Goal: Task Accomplishment & Management: Complete application form

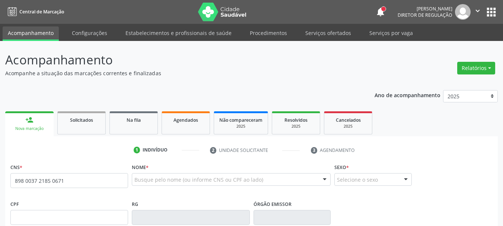
type input "898 0037 2185 0671"
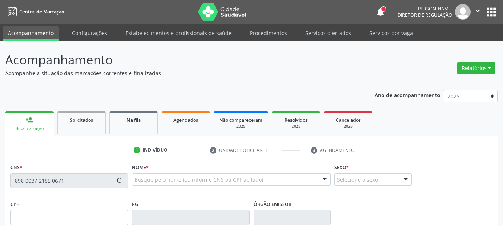
type input "150.755.494-03"
type input "14/09/2003"
type input "Ana Maria de Melo Lima"
type input "(87) 98166-1231"
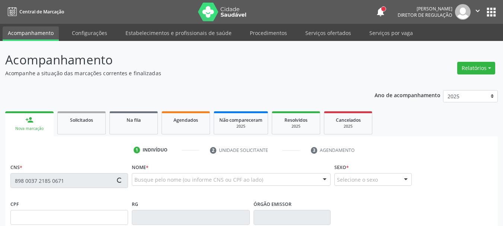
type input "S/N"
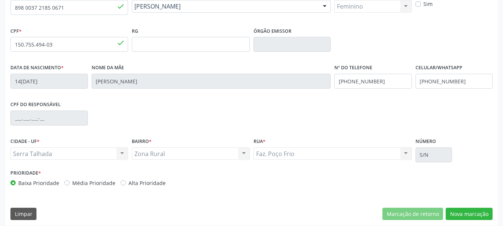
scroll to position [178, 0]
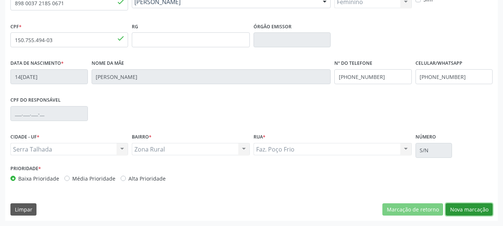
click at [481, 204] on button "Nova marcação" at bounding box center [469, 209] width 47 height 13
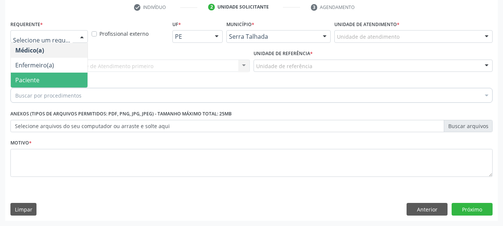
click at [55, 79] on span "Paciente" at bounding box center [49, 80] width 77 height 15
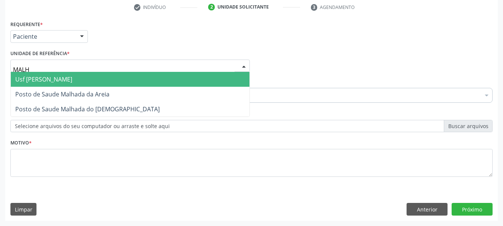
type input "MALHA"
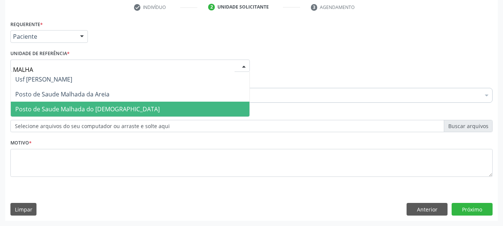
click at [28, 109] on span "Posto de Saude Malhada do [DEMOGRAPHIC_DATA]" at bounding box center [87, 109] width 144 height 8
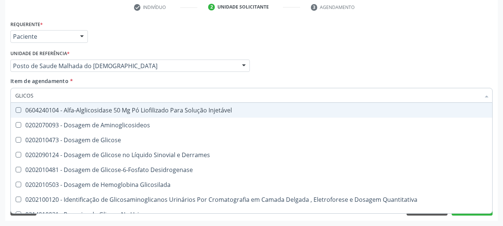
type input "GLICOSE"
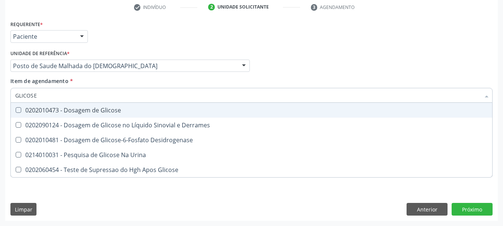
click at [41, 108] on div "0202010473 - Dosagem de Glicose" at bounding box center [251, 110] width 472 height 6
checkbox Glicose "true"
drag, startPoint x: 48, startPoint y: 96, endPoint x: 0, endPoint y: 90, distance: 48.4
click at [0, 90] on div "Acompanhamento Acompanhe a situação das marcações correntes e finalizadas Relat…" at bounding box center [251, 62] width 503 height 328
type input "A"
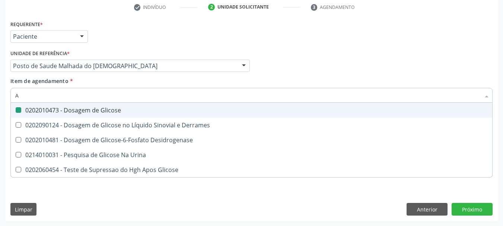
checkbox Glicose "false"
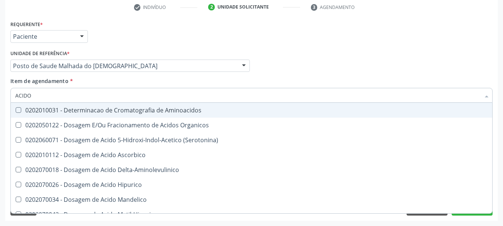
type input "ACIDO U"
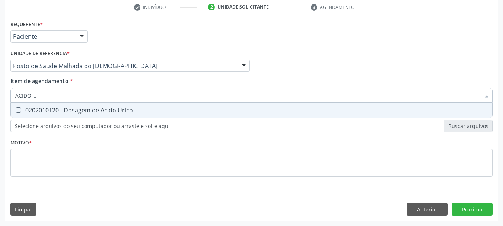
click at [33, 108] on div "0202010120 - Dosagem de Acido Urico" at bounding box center [251, 110] width 472 height 6
checkbox Urico "true"
drag, startPoint x: 47, startPoint y: 96, endPoint x: 0, endPoint y: 80, distance: 49.9
click at [0, 81] on div "Acompanhamento Acompanhe a situação das marcações correntes e finalizadas Relat…" at bounding box center [251, 62] width 503 height 328
type input "AB"
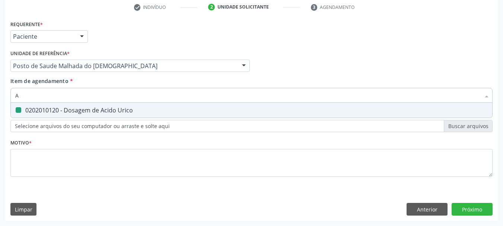
checkbox Urico "false"
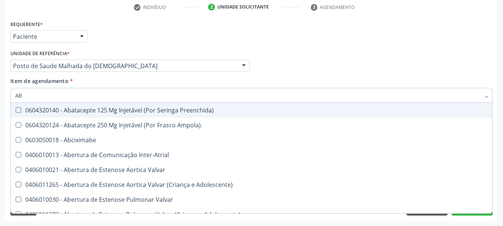
type input "ABO"
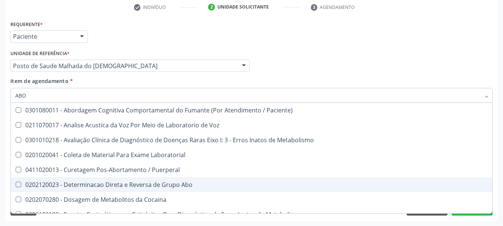
click at [86, 182] on div "0202120023 - Determinacao Direta e Reversa de Grupo Abo" at bounding box center [299, 185] width 569 height 6
checkbox Abo "true"
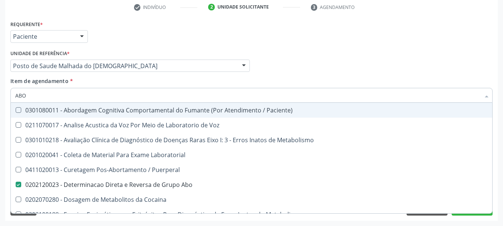
drag, startPoint x: 45, startPoint y: 95, endPoint x: 0, endPoint y: 91, distance: 44.9
click at [0, 93] on div "Acompanhamento Acompanhe a situação das marcações correntes e finalizadas Relat…" at bounding box center [251, 62] width 503 height 328
type input "CR"
checkbox Abo "false"
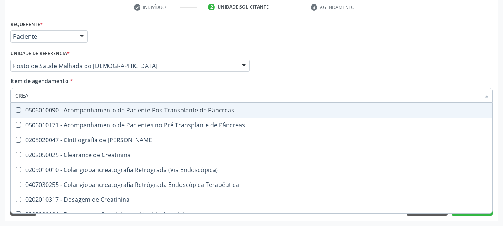
type input "CREAT"
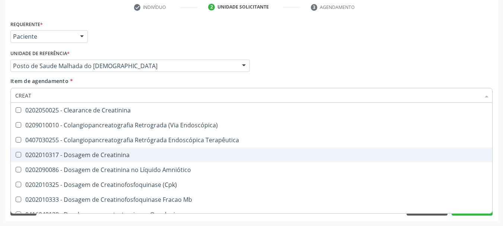
drag, startPoint x: 30, startPoint y: 150, endPoint x: 30, endPoint y: 144, distance: 6.0
click at [30, 150] on span "0202010317 - Dosagem de Creatinina" at bounding box center [251, 154] width 481 height 15
checkbox Creatinina "true"
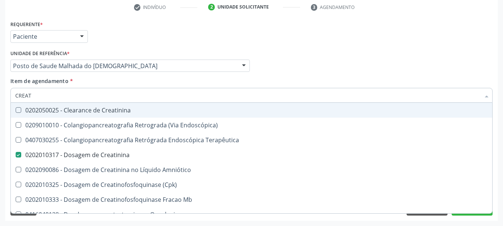
drag, startPoint x: 38, startPoint y: 90, endPoint x: 0, endPoint y: 78, distance: 39.7
click at [0, 78] on div "Acompanhamento Acompanhe a situação das marcações correntes e finalizadas Relat…" at bounding box center [251, 62] width 503 height 328
type input "URE"
checkbox Creatinina "false"
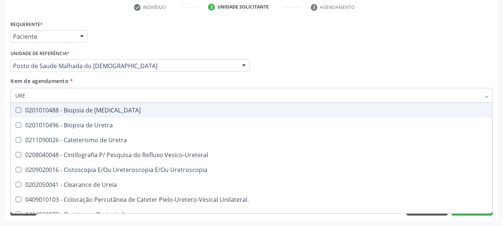
type input "UREI"
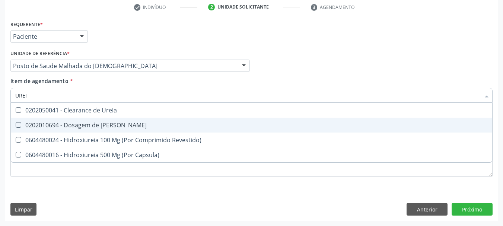
drag, startPoint x: 23, startPoint y: 123, endPoint x: 36, endPoint y: 92, distance: 33.2
click at [25, 119] on span "0202010694 - Dosagem de [PERSON_NAME]" at bounding box center [251, 125] width 481 height 15
checkbox Ureia "true"
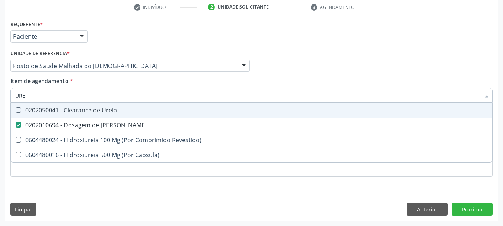
type input "UREI"
click at [0, 84] on div "Acompanhamento Acompanhe a situação das marcações correntes e finalizadas Relat…" at bounding box center [251, 62] width 503 height 328
checkbox Revestido\) "true"
checkbox Capsula\) "true"
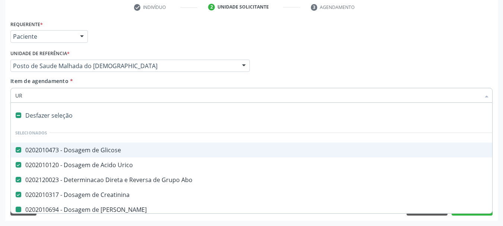
type input "URE"
checkbox Ureia "false"
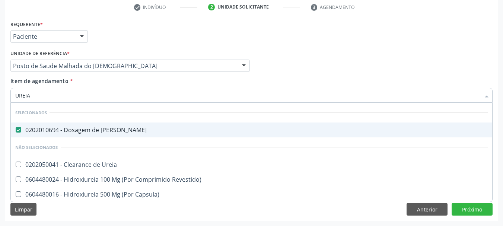
click at [0, 90] on div "Acompanhamento Acompanhe a situação das marcações correntes e finalizadas Relat…" at bounding box center [251, 62] width 503 height 328
type input "A"
checkbox Capsula\) "true"
checkbox Ureia "true"
checkbox Revestido\) "true"
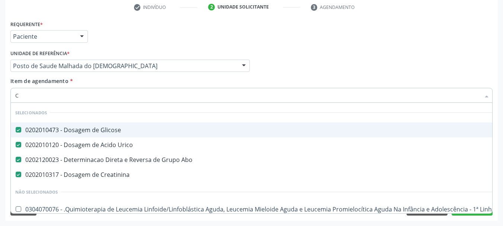
type input "CO"
checkbox Creatinina "false"
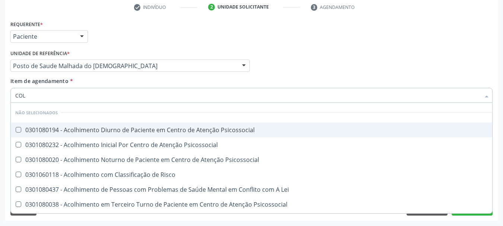
type input "COLE"
checkbox Psicossocial "false"
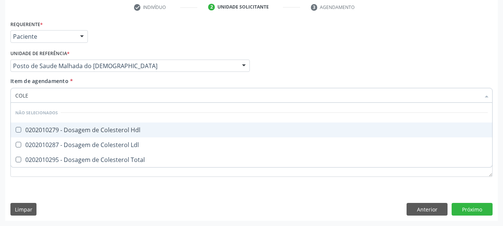
type input "COLES"
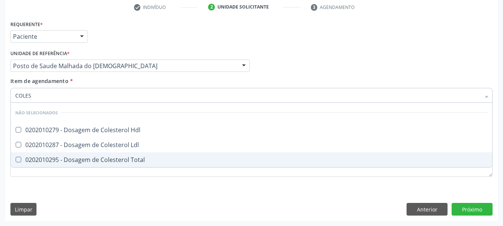
click at [39, 157] on div "0202010295 - Dosagem de Colesterol Total" at bounding box center [251, 160] width 472 height 6
checkbox Total "true"
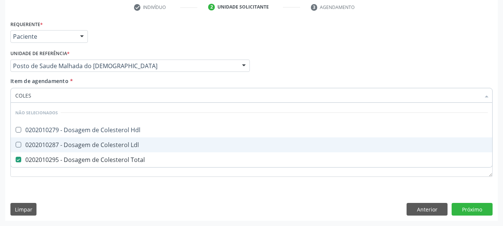
click at [41, 142] on div "0202010287 - Dosagem de Colesterol Ldl" at bounding box center [251, 145] width 472 height 6
checkbox Ldl "true"
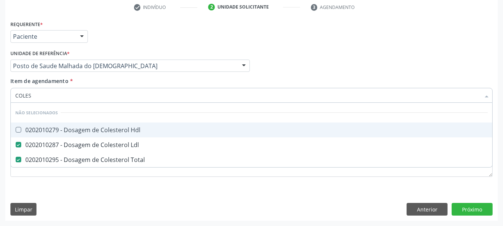
drag, startPoint x: 41, startPoint y: 127, endPoint x: 42, endPoint y: 117, distance: 10.8
click at [41, 127] on div "0202010279 - Dosagem de Colesterol Hdl" at bounding box center [251, 130] width 472 height 6
checkbox Hdl "true"
drag, startPoint x: 42, startPoint y: 99, endPoint x: 0, endPoint y: 90, distance: 42.6
click at [0, 90] on div "Acompanhamento Acompanhe a situação das marcações correntes e finalizadas Relat…" at bounding box center [251, 62] width 503 height 328
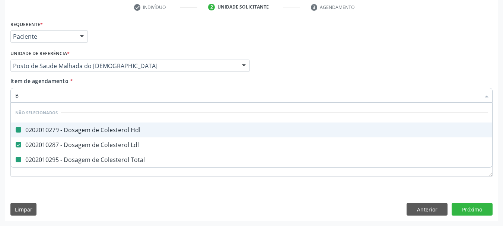
type input "BI"
checkbox Hdl "false"
checkbox Total "false"
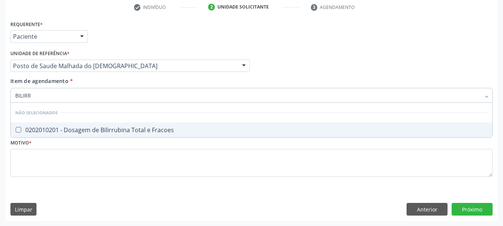
type input "BILIRRU"
drag, startPoint x: 26, startPoint y: 127, endPoint x: 32, endPoint y: 124, distance: 6.3
click at [28, 127] on div "0202010201 - Dosagem de Bilirrubina Total e Fracoes" at bounding box center [251, 130] width 472 height 6
checkbox Fracoes "true"
drag, startPoint x: 42, startPoint y: 98, endPoint x: 0, endPoint y: 92, distance: 42.8
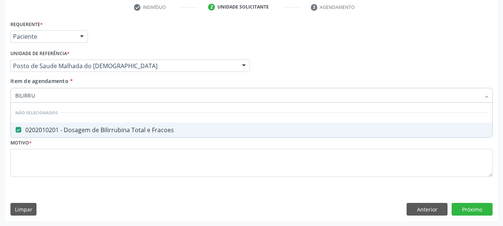
click at [0, 93] on div "Acompanhamento Acompanhe a situação das marcações correntes e finalizadas Relat…" at bounding box center [251, 62] width 503 height 328
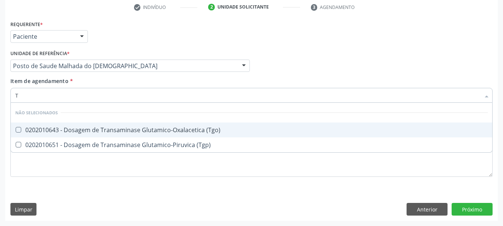
type input "TG"
click at [45, 125] on span "0202010643 - Dosagem de Transaminase Glutamico-Oxalacetica (Tgo)" at bounding box center [251, 129] width 481 height 15
checkbox \(Tgo\) "true"
drag, startPoint x: 7, startPoint y: 94, endPoint x: 0, endPoint y: 93, distance: 7.5
click at [0, 93] on div "Acompanhamento Acompanhe a situação das marcações correntes e finalizadas Relat…" at bounding box center [251, 62] width 503 height 328
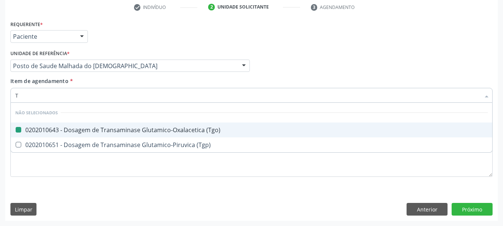
type input "TR"
checkbox \(Tgo\) "false"
checkbox \(Tgp\) "false"
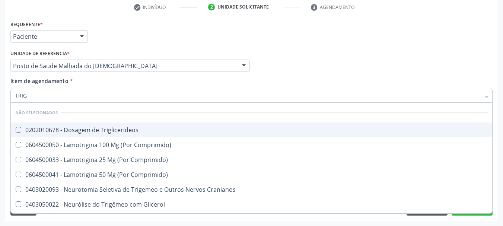
type input "TRIGL"
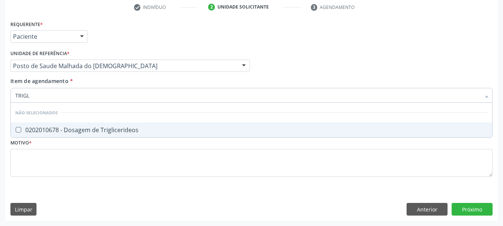
drag, startPoint x: 38, startPoint y: 134, endPoint x: 45, endPoint y: 106, distance: 28.8
click at [38, 132] on div "0202010678 - Dosagem de Triglicerideos" at bounding box center [251, 130] width 472 height 6
checkbox Triglicerideos "true"
drag, startPoint x: 34, startPoint y: 94, endPoint x: 0, endPoint y: 87, distance: 35.0
click at [0, 87] on div "Acompanhamento Acompanhe a situação das marcações correntes e finalizadas Relat…" at bounding box center [251, 62] width 503 height 328
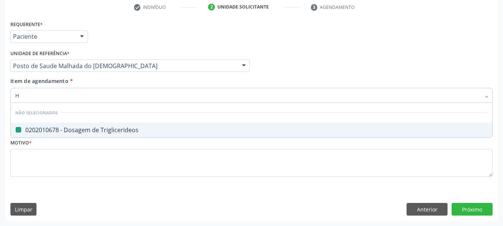
type input "HE"
checkbox Triglicerideos "false"
type input "HEMOGLOBINA G"
click at [33, 128] on div "0202010503 - Dosagem de Hemoglobina Glicosilada" at bounding box center [251, 130] width 472 height 6
checkbox Glicosilada "true"
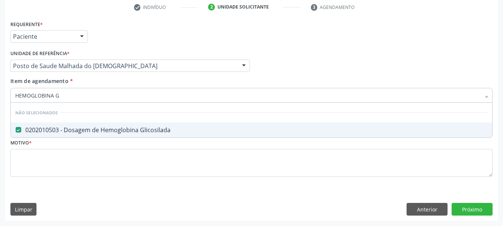
drag, startPoint x: 62, startPoint y: 95, endPoint x: 0, endPoint y: 81, distance: 63.8
click at [0, 81] on div "Acompanhamento Acompanhe a situação das marcações correntes e finalizadas Relat…" at bounding box center [251, 62] width 503 height 328
type input "HE"
checkbox Glicosilada "false"
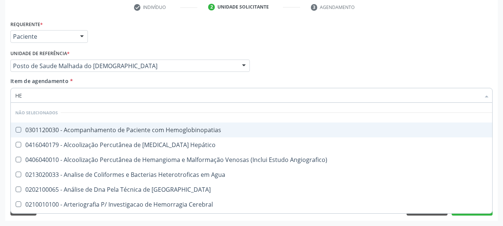
type input "HEM"
checkbox \(Qualitativo\) "true"
checkbox Glicosilada "false"
type input "HEMO"
checkbox Redome\) "true"
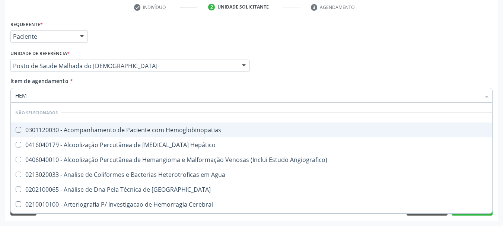
checkbox \(Qualitativo\) "false"
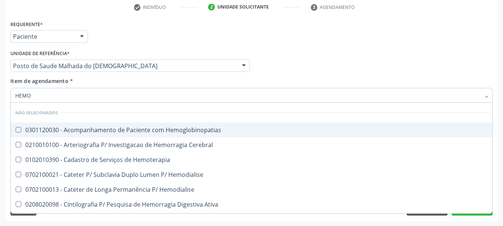
type input "HEMOG"
checkbox Tardio\) "true"
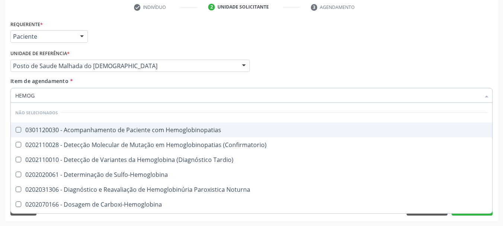
type input "HEMOGR"
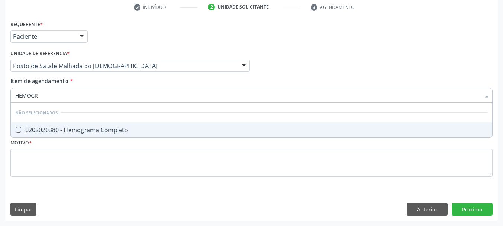
drag, startPoint x: 75, startPoint y: 130, endPoint x: 77, endPoint y: 116, distance: 14.7
click at [75, 129] on div "0202020380 - Hemograma Completo" at bounding box center [251, 130] width 472 height 6
checkbox Completo "true"
drag, startPoint x: 56, startPoint y: 96, endPoint x: 0, endPoint y: 93, distance: 56.2
click at [0, 93] on div "Acompanhamento Acompanhe a situação das marcações correntes e finalizadas Relat…" at bounding box center [251, 62] width 503 height 328
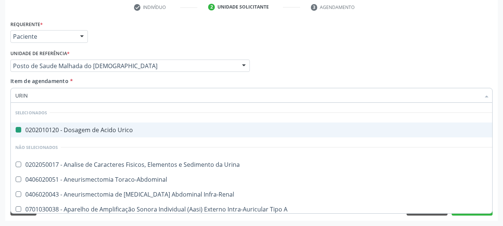
type input "URINA"
checkbox Urico "false"
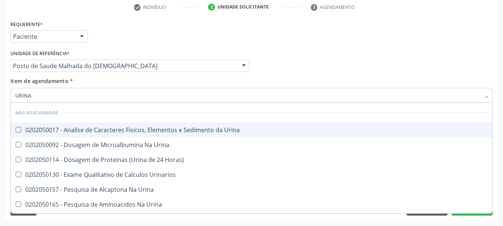
type input "URINA"
click at [22, 127] on div "0202050017 - Analise de Caracteres Fisicos, Elementos e Sedimento da Urina" at bounding box center [251, 130] width 472 height 6
checkbox Urina "true"
drag, startPoint x: 39, startPoint y: 95, endPoint x: 0, endPoint y: 90, distance: 39.1
click at [0, 90] on div "Acompanhamento Acompanhe a situação das marcações correntes e finalizadas Relat…" at bounding box center [251, 62] width 503 height 328
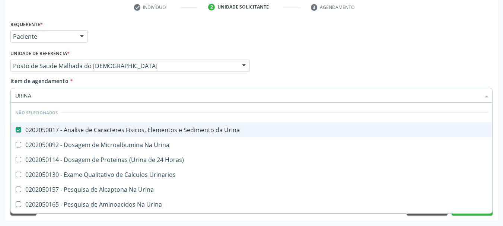
type input "T"
checkbox Urina "true"
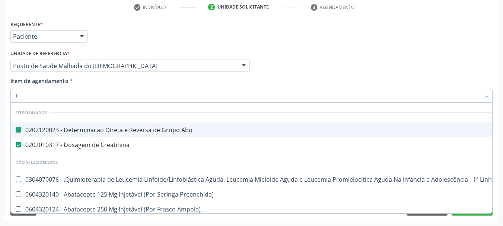
type input "TO"
checkbox Abo "false"
checkbox Creatinina "false"
checkbox Terapeutica "true"
checkbox Urina "false"
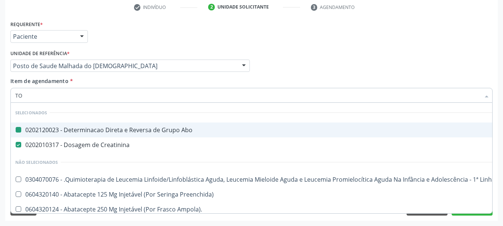
checkbox Intra-Uterina "true"
checkbox Aberto\) "true"
checkbox Colecistectomia "true"
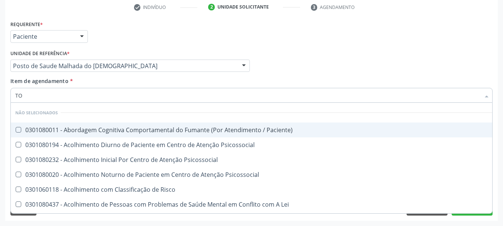
type input "TOX"
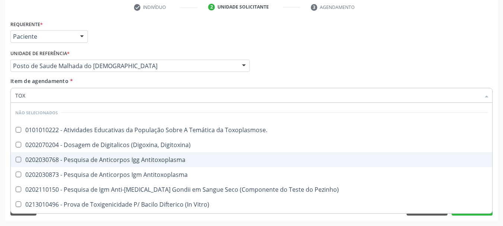
click at [47, 162] on div "0202030768 - Pesquisa de Anticorpos Igg Antitoxoplasma" at bounding box center [251, 160] width 472 height 6
checkbox Antitoxoplasma "true"
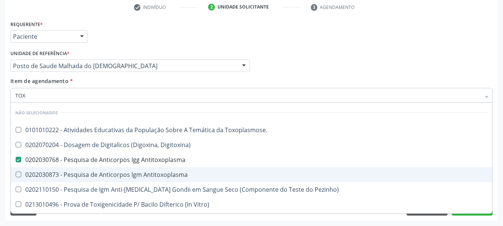
click at [54, 175] on div "0202030873 - Pesquisa de Anticorpos Igm Antitoxoplasma" at bounding box center [251, 175] width 472 height 6
checkbox Antitoxoplasma "true"
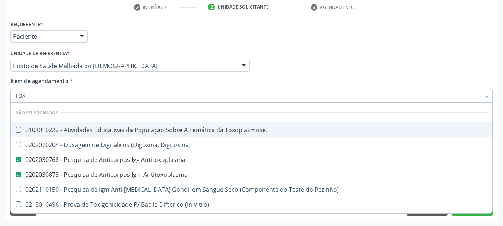
click at [454, 52] on div "Médico Solicitante Por favor, selecione a Unidade de Atendimento primeiro Nenhu…" at bounding box center [252, 62] width 486 height 29
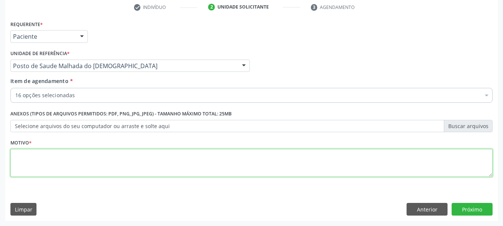
click at [88, 158] on textarea at bounding box center [251, 163] width 482 height 28
type textarea "*"
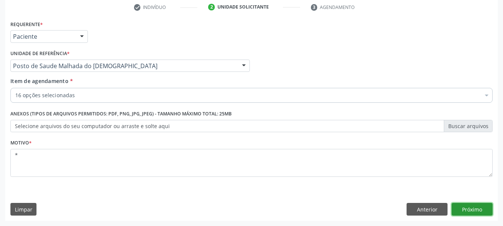
click at [470, 210] on button "Próximo" at bounding box center [472, 209] width 41 height 13
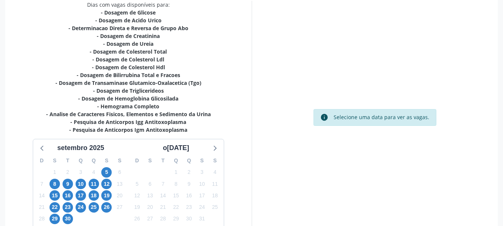
scroll to position [215, 0]
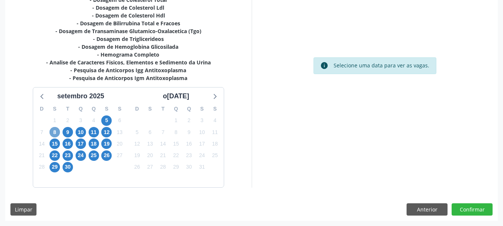
click at [56, 131] on span "8" at bounding box center [55, 132] width 10 height 10
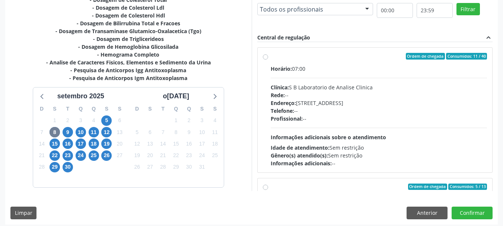
click at [350, 67] on div "Horário: 07:00" at bounding box center [379, 69] width 217 height 8
click at [268, 60] on input "Ordem de chegada Consumidos: 11 / 40 Horário: 07:00 Clínica: S B Laboratorio de…" at bounding box center [265, 56] width 5 height 7
radio input "true"
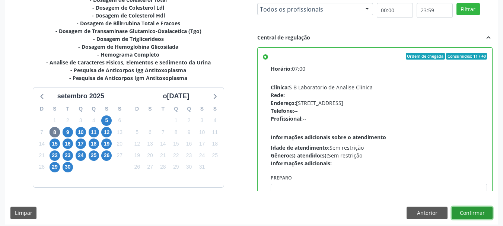
click at [481, 216] on button "Confirmar" at bounding box center [472, 213] width 41 height 13
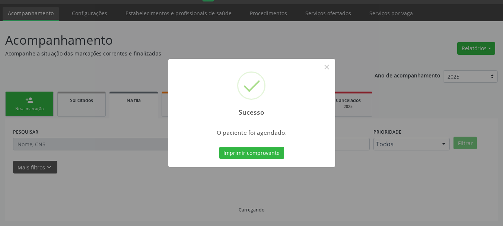
scroll to position [20, 0]
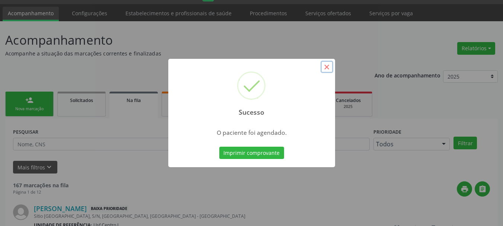
click at [327, 65] on button "×" at bounding box center [326, 67] width 13 height 13
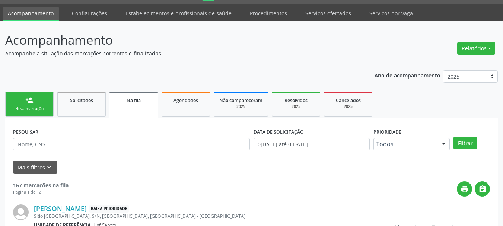
click at [28, 107] on div "Nova marcação" at bounding box center [29, 109] width 37 height 6
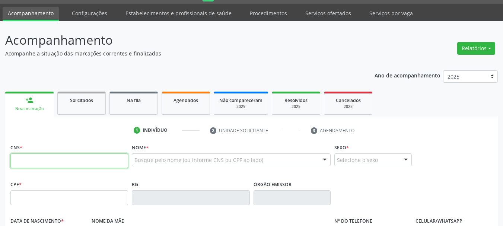
click at [54, 157] on input "text" at bounding box center [69, 160] width 118 height 15
click at [56, 160] on input "898 0029 9773 438" at bounding box center [69, 160] width 118 height 15
type input "898 0029 9773 4438"
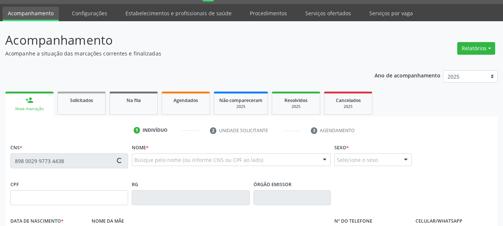
type input "048.584.144-42"
type input "20/01/1965"
type input "Luiza Maria de Moura"
type input "(87) 98818-9133"
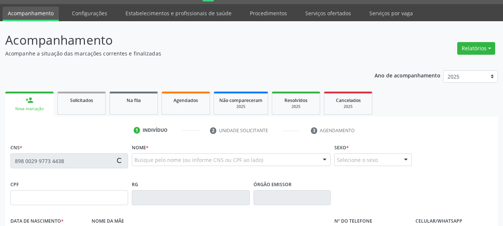
type input "47"
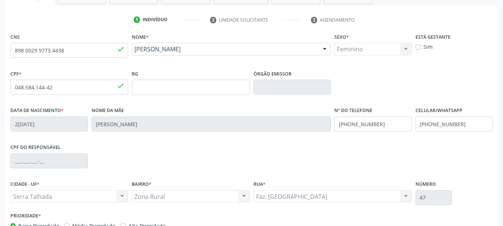
scroll to position [169, 0]
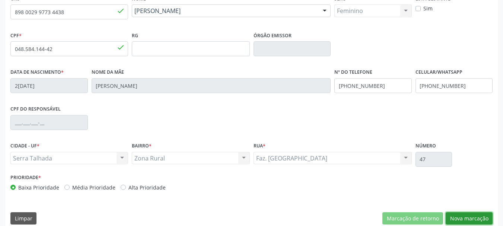
click at [488, 221] on button "Nova marcação" at bounding box center [469, 218] width 47 height 13
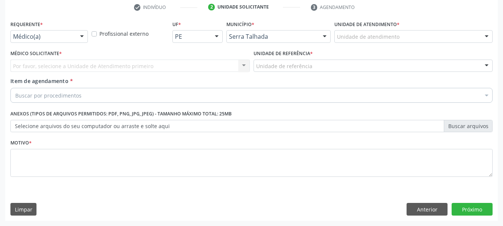
scroll to position [143, 0]
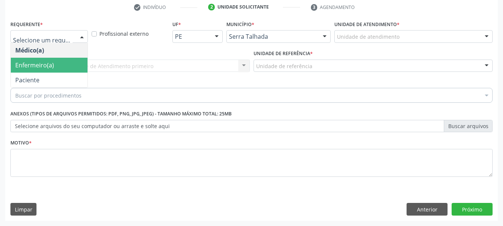
click at [56, 72] on span "Enfermeiro(a)" at bounding box center [49, 65] width 77 height 15
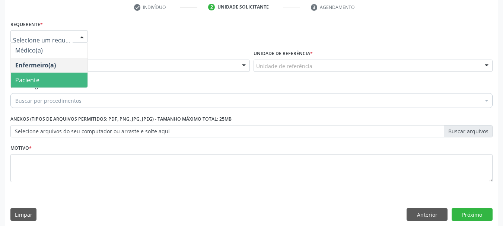
click at [43, 78] on span "Paciente" at bounding box center [49, 80] width 77 height 15
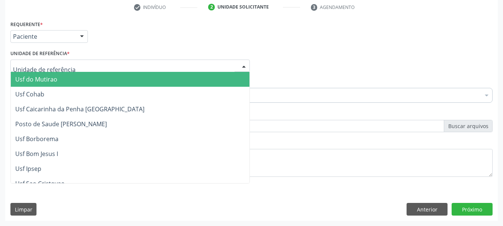
drag, startPoint x: 86, startPoint y: 65, endPoint x: 83, endPoint y: 61, distance: 5.6
click at [84, 64] on div at bounding box center [129, 66] width 239 height 13
click at [100, 67] on input "text" at bounding box center [123, 69] width 221 height 15
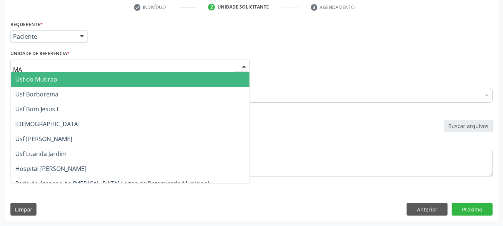
type input "MAL"
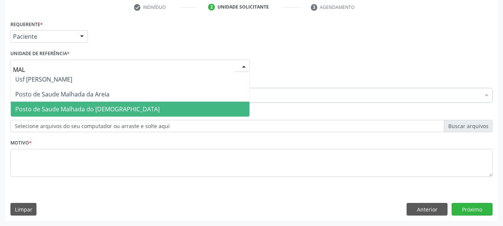
click at [138, 112] on span "Posto de Saude Malhada do [DEMOGRAPHIC_DATA]" at bounding box center [130, 109] width 239 height 15
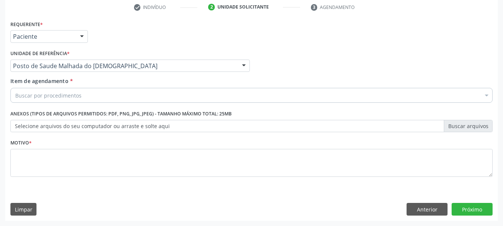
click at [130, 97] on div "Buscar por procedimentos" at bounding box center [251, 95] width 482 height 15
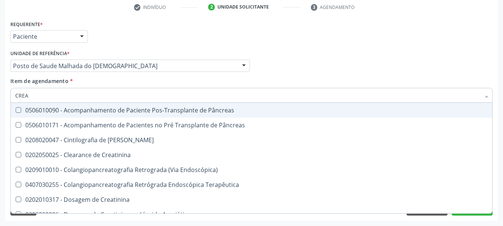
type input "CREAT"
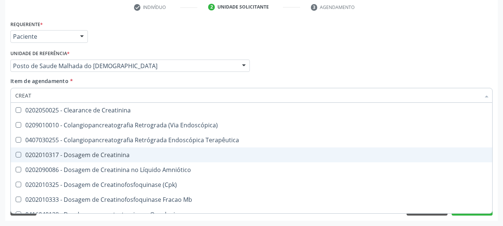
drag, startPoint x: 41, startPoint y: 150, endPoint x: 39, endPoint y: 144, distance: 6.2
click at [41, 150] on span "0202010317 - Dosagem de Creatinina" at bounding box center [251, 154] width 481 height 15
checkbox Creatinina "true"
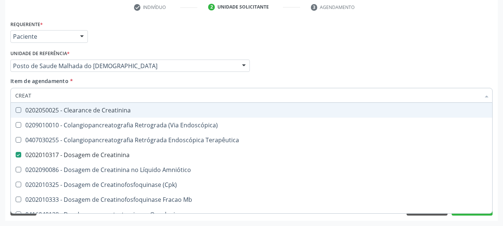
drag, startPoint x: 44, startPoint y: 97, endPoint x: 0, endPoint y: 97, distance: 44.3
click at [0, 97] on div "Acompanhamento Acompanhe a situação das marcações correntes e finalizadas Relat…" at bounding box center [251, 62] width 503 height 328
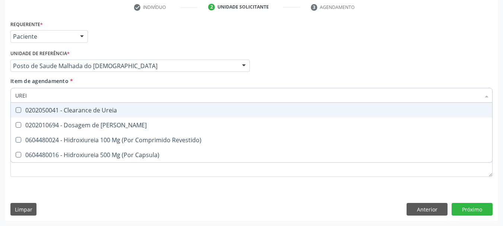
type input "UREIA"
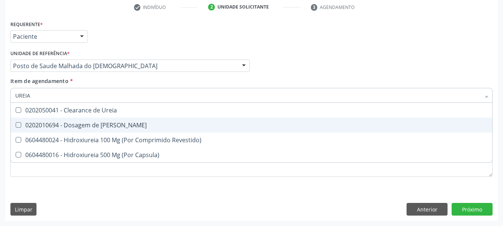
click at [77, 120] on span "0202010694 - Dosagem de [PERSON_NAME]" at bounding box center [251, 125] width 481 height 15
checkbox Ureia "true"
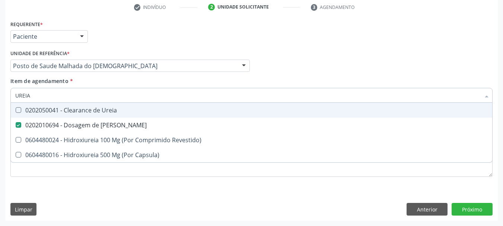
drag, startPoint x: 47, startPoint y: 90, endPoint x: 0, endPoint y: 90, distance: 46.5
click at [0, 90] on div "Acompanhamento Acompanhe a situação das marcações correntes e finalizadas Relat…" at bounding box center [251, 62] width 503 height 328
type input "C"
checkbox Ureia "false"
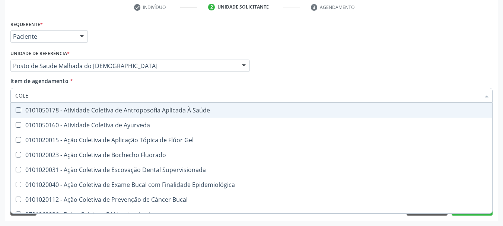
type input "COLES"
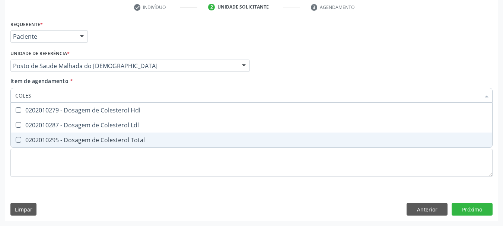
drag, startPoint x: 22, startPoint y: 140, endPoint x: 26, endPoint y: 127, distance: 13.3
click at [22, 139] on div "0202010295 - Dosagem de Colesterol Total" at bounding box center [251, 140] width 472 height 6
checkbox Total "true"
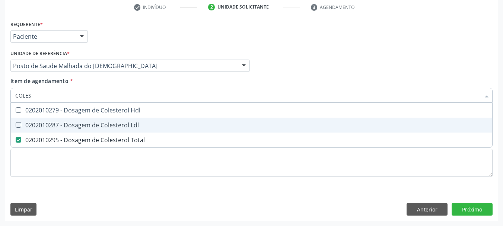
drag, startPoint x: 26, startPoint y: 125, endPoint x: 29, endPoint y: 119, distance: 7.0
click at [27, 123] on div "0202010287 - Dosagem de Colesterol Ldl" at bounding box center [251, 125] width 472 height 6
checkbox Ldl "true"
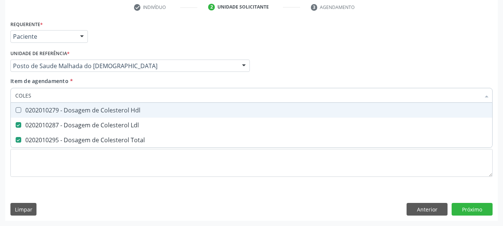
drag, startPoint x: 31, startPoint y: 114, endPoint x: 40, endPoint y: 98, distance: 18.0
click at [32, 111] on div "0202010279 - Dosagem de Colesterol Hdl" at bounding box center [251, 110] width 472 height 6
checkbox Hdl "true"
drag, startPoint x: 40, startPoint y: 96, endPoint x: 0, endPoint y: 96, distance: 40.2
click at [0, 96] on div "Acompanhamento Acompanhe a situação das marcações correntes e finalizadas Relat…" at bounding box center [251, 62] width 503 height 328
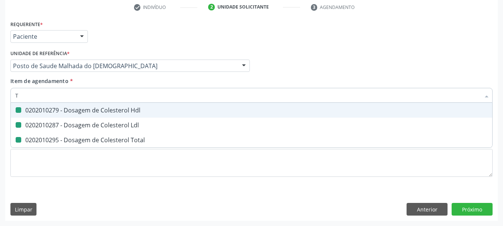
type input "TG"
checkbox Hdl "false"
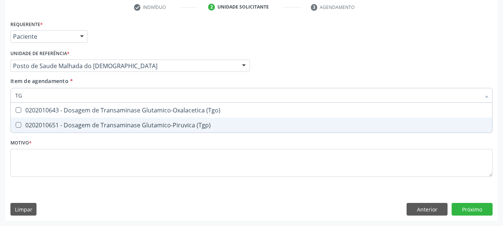
drag, startPoint x: 41, startPoint y: 121, endPoint x: 42, endPoint y: 111, distance: 10.1
click at [41, 120] on span "0202010651 - Dosagem de Transaminase Glutamico-Piruvica (Tgp)" at bounding box center [251, 125] width 481 height 15
checkbox \(Tgp\) "true"
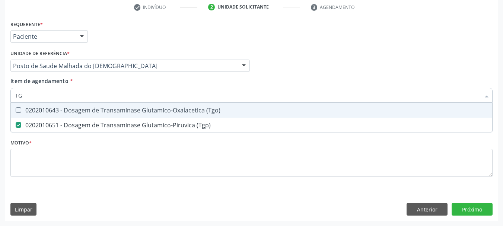
drag, startPoint x: 42, startPoint y: 108, endPoint x: 43, endPoint y: 96, distance: 12.3
click at [42, 107] on div "0202010643 - Dosagem de Transaminase Glutamico-Oxalacetica (Tgo)" at bounding box center [251, 110] width 472 height 6
checkbox \(Tgo\) "true"
drag, startPoint x: 43, startPoint y: 93, endPoint x: 0, endPoint y: 87, distance: 43.2
click at [0, 87] on div "Acompanhamento Acompanhe a situação das marcações correntes e finalizadas Relat…" at bounding box center [251, 62] width 503 height 328
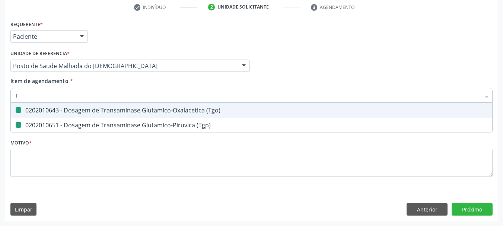
type input "TR"
checkbox \(Tgo\) "false"
checkbox \(Tgp\) "false"
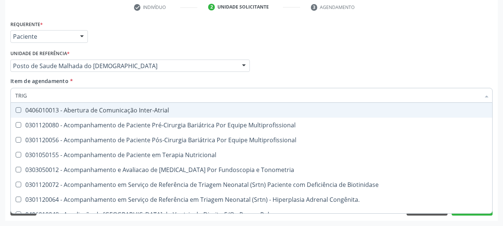
type input "TRIGL"
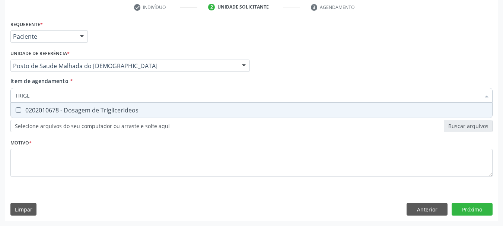
click at [19, 112] on Triglicerideos at bounding box center [19, 110] width 6 height 6
click at [16, 112] on Triglicerideos "checkbox" at bounding box center [13, 110] width 5 height 5
checkbox Triglicerideos "true"
drag, startPoint x: 48, startPoint y: 89, endPoint x: 0, endPoint y: 78, distance: 49.7
click at [0, 79] on div "Acompanhamento Acompanhe a situação das marcações correntes e finalizadas Relat…" at bounding box center [251, 62] width 503 height 328
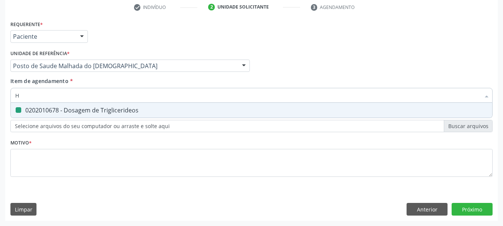
type input "HE"
checkbox Triglicerideos "false"
type input "HEMOGLOBINA G"
drag, startPoint x: 28, startPoint y: 114, endPoint x: 69, endPoint y: 101, distance: 43.2
click at [35, 112] on div "0202010503 - Dosagem de Hemoglobina Glicosilada" at bounding box center [251, 110] width 472 height 6
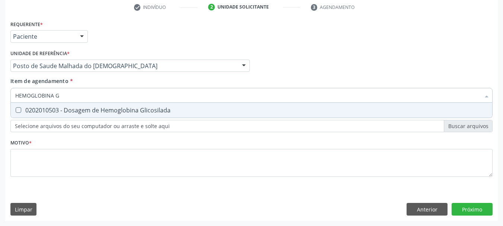
checkbox Glicosilada "true"
click at [0, 94] on div "Acompanhamento Acompanhe a situação das marcações correntes e finalizadas Relat…" at bounding box center [251, 62] width 503 height 328
type input "HEM"
checkbox Glicosilada "false"
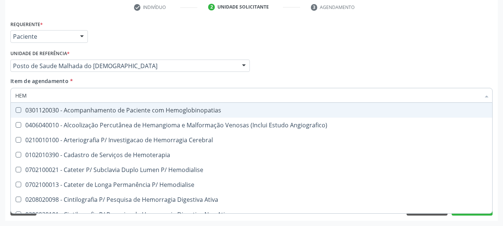
type input "HEMO"
checkbox Hemacias "true"
checkbox Glicosilada "false"
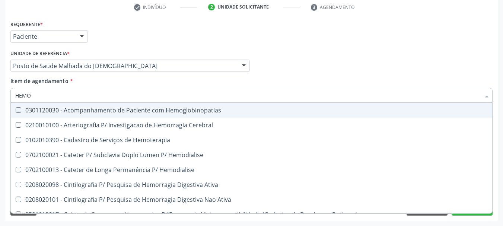
type input "HEMOG"
checkbox Tardio\) "true"
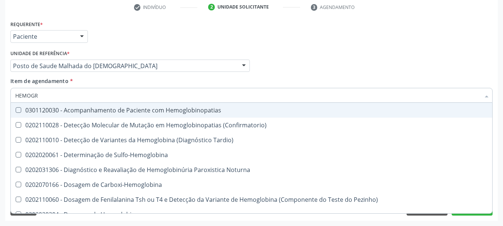
type input "HEMOGRA"
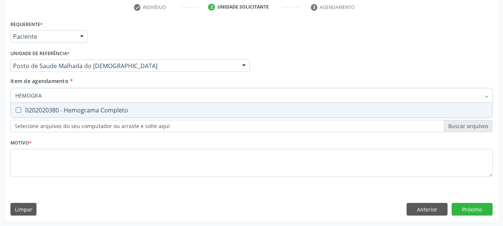
drag, startPoint x: 19, startPoint y: 109, endPoint x: 45, endPoint y: 95, distance: 29.6
click at [20, 108] on Completo at bounding box center [19, 110] width 6 height 6
click at [16, 108] on Completo "checkbox" at bounding box center [13, 110] width 5 height 5
checkbox Completo "true"
drag, startPoint x: 19, startPoint y: 91, endPoint x: 0, endPoint y: 88, distance: 19.3
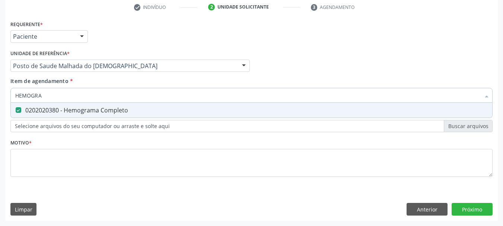
click at [0, 89] on div "Acompanhamento Acompanhe a situação das marcações correntes e finalizadas Relat…" at bounding box center [251, 62] width 503 height 328
type input "HEMOGRA"
click at [0, 80] on div "Acompanhamento Acompanhe a situação das marcações correntes e finalizadas Relat…" at bounding box center [251, 62] width 503 height 328
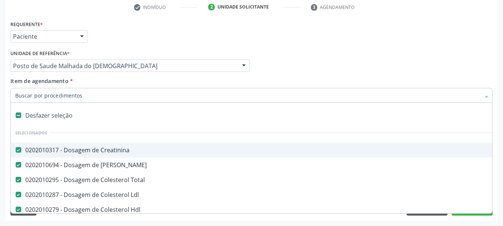
click at [56, 98] on input "Item de agendamento *" at bounding box center [247, 95] width 465 height 15
type input "UR"
checkbox Total "false"
checkbox Hdl "false"
checkbox \(Tgp\) "false"
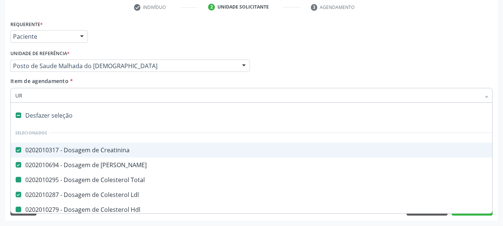
checkbox \(Tgo\) "false"
checkbox Triglicerideos "false"
checkbox Glicosilada "false"
checkbox Completo "false"
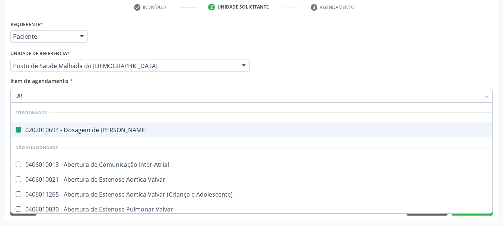
type input "URI"
checkbox Ureia "false"
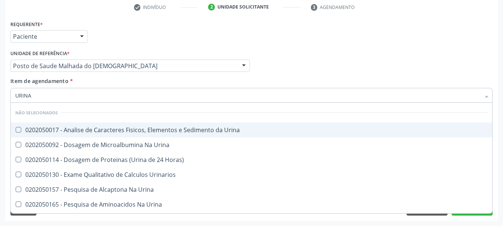
type input "URINA"
click at [77, 129] on div "0202050017 - Analise de Caracteres Fisicos, Elementos e Sedimento da Urina" at bounding box center [251, 130] width 472 height 6
checkbox Urina "true"
drag, startPoint x: 47, startPoint y: 96, endPoint x: 0, endPoint y: 103, distance: 47.5
click at [0, 103] on div "Acompanhamento Acompanhe a situação das marcações correntes e finalizadas Relat…" at bounding box center [251, 62] width 503 height 328
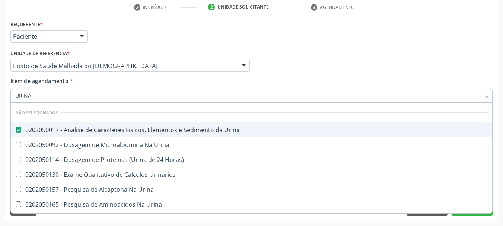
type input "P"
checkbox Urina "true"
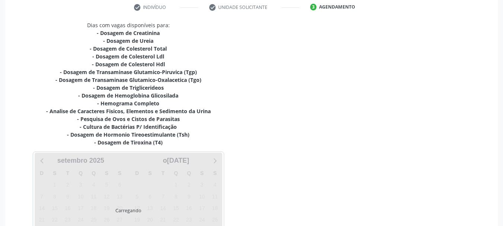
scroll to position [143, 0]
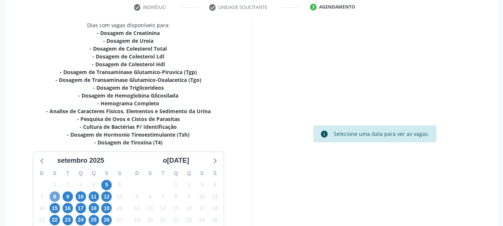
click at [54, 196] on span "8" at bounding box center [55, 196] width 10 height 10
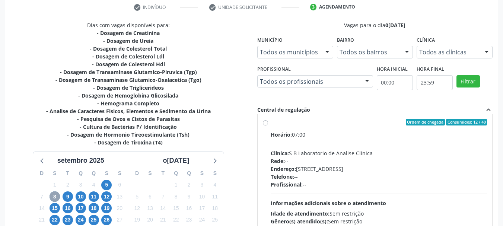
scroll to position [0, 0]
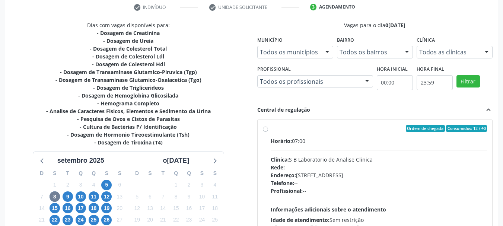
click at [367, 141] on div "Horário: 07:00" at bounding box center [379, 141] width 217 height 8
click at [268, 132] on input "Ordem de chegada Consumidos: 12 / 40 Horário: 07:00 Clínica: S B Laboratorio de…" at bounding box center [265, 128] width 5 height 7
radio input "true"
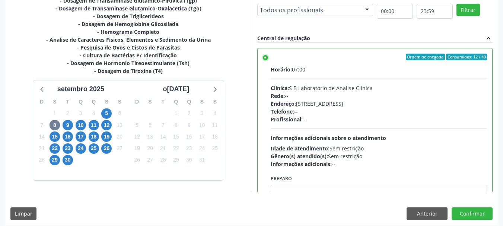
scroll to position [219, 0]
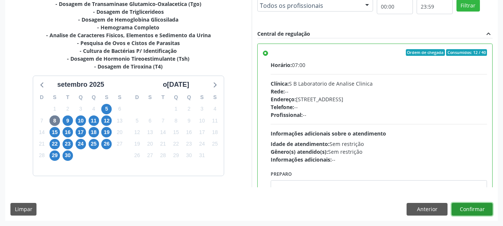
click at [472, 211] on button "Confirmar" at bounding box center [472, 209] width 41 height 13
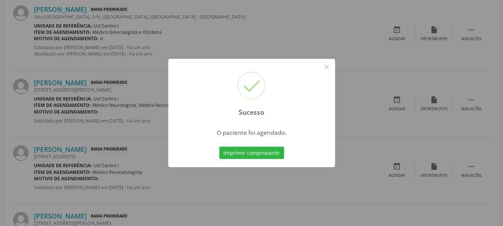
scroll to position [20, 0]
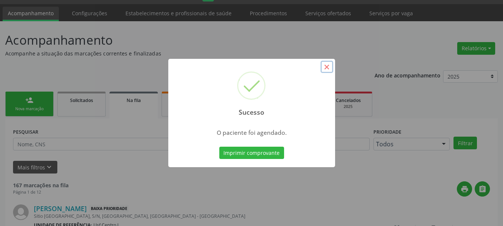
click at [328, 65] on button "×" at bounding box center [326, 67] width 13 height 13
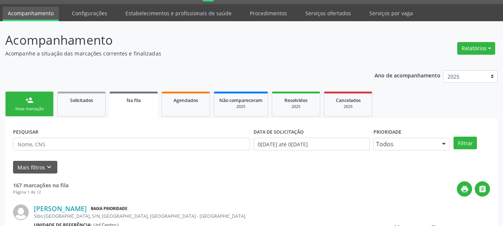
click at [15, 106] on div "Nova marcação" at bounding box center [29, 109] width 37 height 6
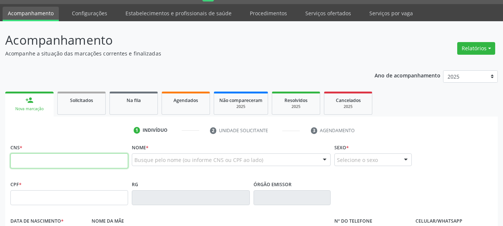
drag, startPoint x: 52, startPoint y: 164, endPoint x: 32, endPoint y: 153, distance: 23.5
click at [52, 163] on input "text" at bounding box center [69, 160] width 118 height 15
type input "898 0063 0476 8383"
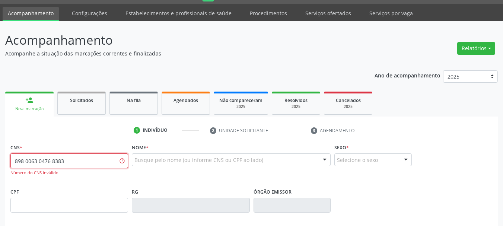
drag, startPoint x: 80, startPoint y: 160, endPoint x: 0, endPoint y: 150, distance: 81.0
click at [0, 149] on div "Acompanhamento Acompanhe a situação das marcações correntes e finalizadas Relat…" at bounding box center [251, 206] width 503 height 370
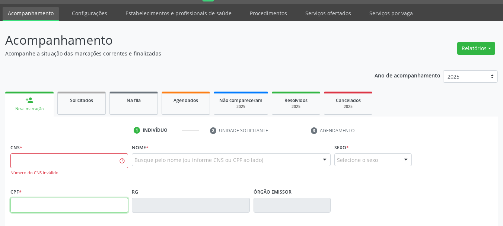
click at [108, 203] on input "text" at bounding box center [69, 205] width 118 height 15
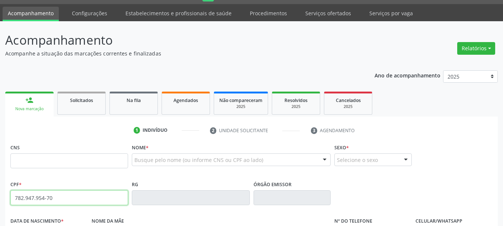
type input "782.947.954-70"
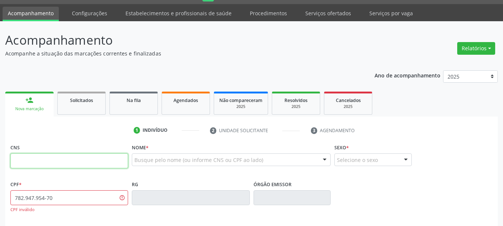
click at [27, 164] on input "text" at bounding box center [69, 160] width 118 height 15
paste input "705 6044 0871 1411"
type input "705 6044 0871 1411"
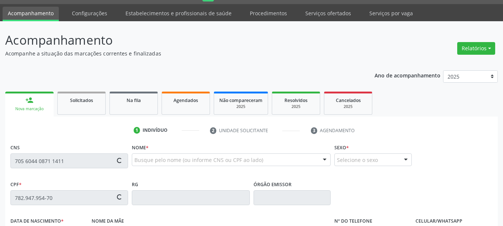
type input "182.947.954-70"
type input "20/09/2022"
type input "Jozineide Honório Cordeiro"
type input "(87) 98813-8327"
type input "S/N"
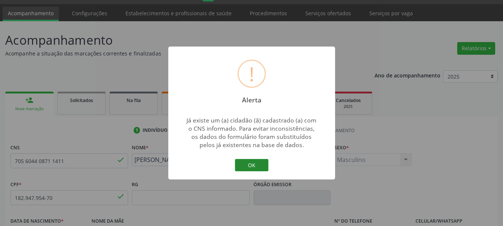
click at [266, 162] on button "OK" at bounding box center [251, 165] width 33 height 13
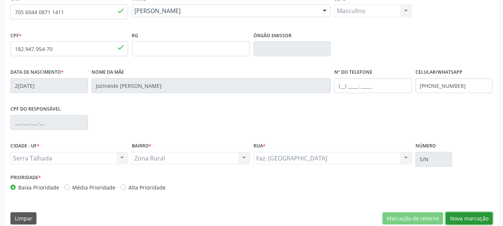
click at [460, 218] on button "Nova marcação" at bounding box center [469, 218] width 47 height 13
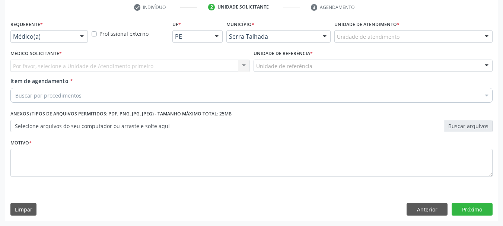
scroll to position [143, 0]
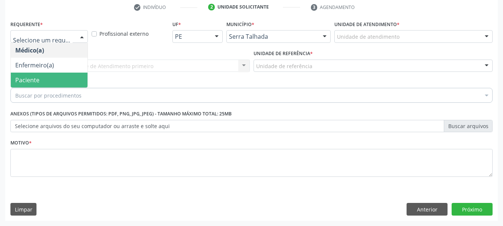
click at [35, 77] on span "Paciente" at bounding box center [27, 80] width 24 height 8
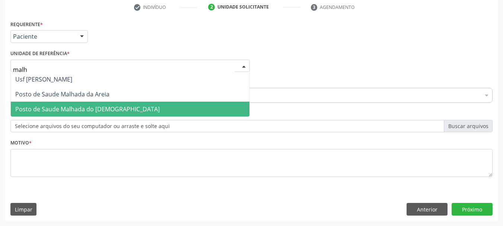
type input "malha"
click at [76, 102] on span "Posto de Saude Malhada do [DEMOGRAPHIC_DATA]" at bounding box center [130, 109] width 239 height 15
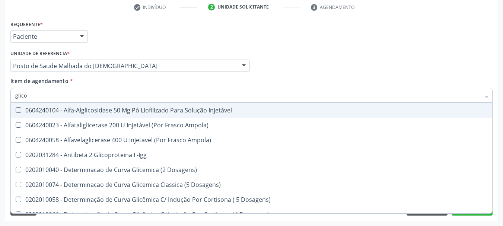
type input "glicos"
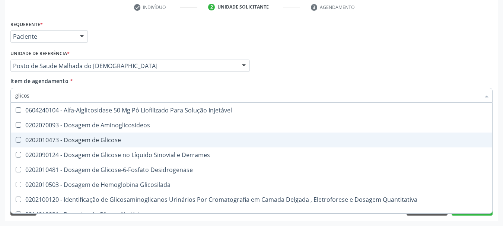
click at [83, 134] on span "0202010473 - Dosagem de Glicose" at bounding box center [251, 140] width 481 height 15
checkbox Glicose "true"
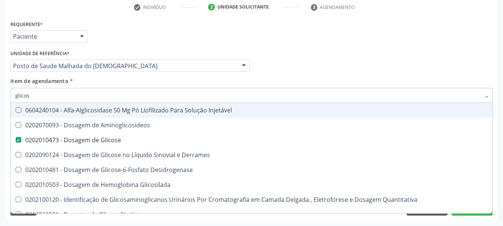
click at [0, 85] on div "Acompanhamento Acompanhe a situação das marcações correntes e finalizadas Relat…" at bounding box center [251, 62] width 503 height 328
type input "ac"
checkbox Glicose "false"
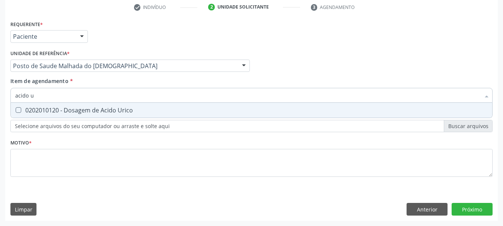
type input "acido u"
drag, startPoint x: 21, startPoint y: 108, endPoint x: 37, endPoint y: 100, distance: 18.0
click at [21, 108] on div "0202010120 - Dosagem de Acido Urico" at bounding box center [251, 110] width 472 height 6
checkbox Urico "true"
click at [0, 83] on div "Acompanhamento Acompanhe a situação das marcações correntes e finalizadas Relat…" at bounding box center [251, 62] width 503 height 328
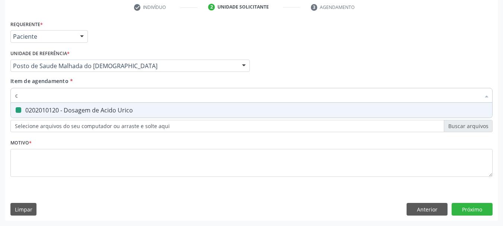
type input "cr"
checkbox Urico "false"
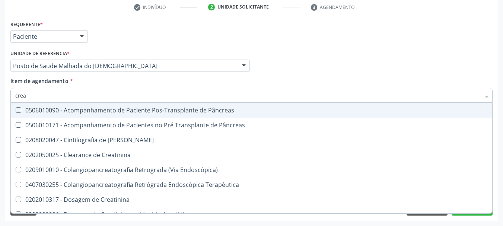
type input "creat"
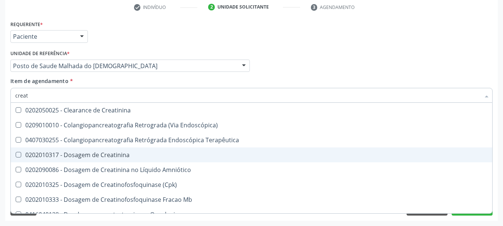
click at [41, 157] on div "0202010317 - Dosagem de Creatinina" at bounding box center [251, 155] width 472 height 6
checkbox Creatinina "true"
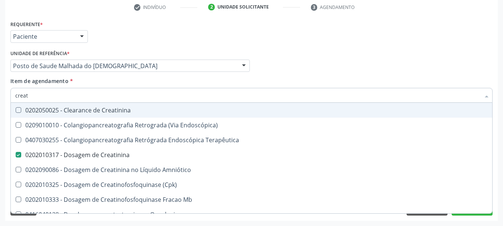
drag, startPoint x: 4, startPoint y: 88, endPoint x: 0, endPoint y: 80, distance: 8.5
click at [0, 82] on div "Acompanhamento Acompanhe a situação das marcações correntes e finalizadas Relat…" at bounding box center [251, 62] width 503 height 328
type input "ur"
checkbox Creatinina "false"
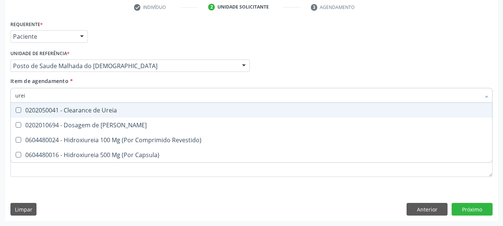
type input "ureia"
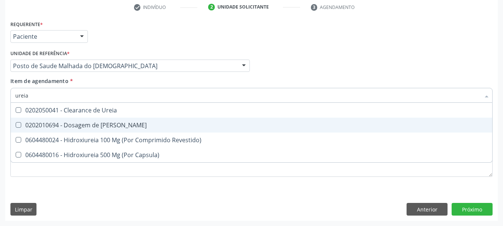
drag, startPoint x: 38, startPoint y: 125, endPoint x: 38, endPoint y: 103, distance: 21.6
click at [38, 125] on div "0202010694 - Dosagem de [PERSON_NAME]" at bounding box center [251, 125] width 472 height 6
checkbox Ureia "true"
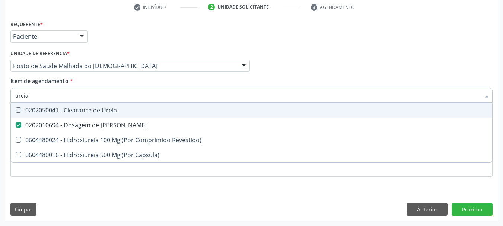
drag, startPoint x: 38, startPoint y: 97, endPoint x: 0, endPoint y: 79, distance: 42.1
click at [0, 79] on div "Acompanhamento Acompanhe a situação das marcações correntes e finalizadas Relat…" at bounding box center [251, 62] width 503 height 328
type input "co"
checkbox Ureia "false"
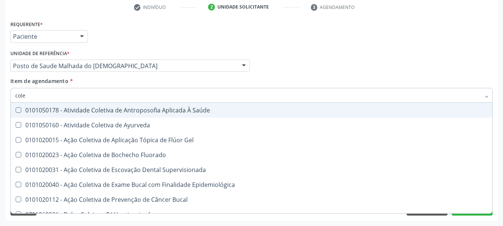
type input "coles"
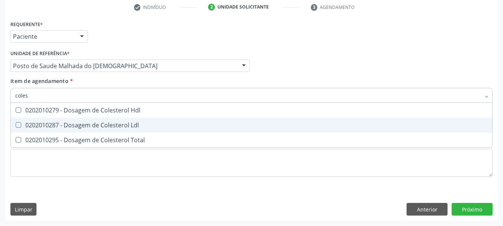
drag, startPoint x: 52, startPoint y: 123, endPoint x: 52, endPoint y: 105, distance: 17.9
click at [52, 123] on div "0202010287 - Dosagem de Colesterol Ldl" at bounding box center [251, 125] width 472 height 6
checkbox Ldl "true"
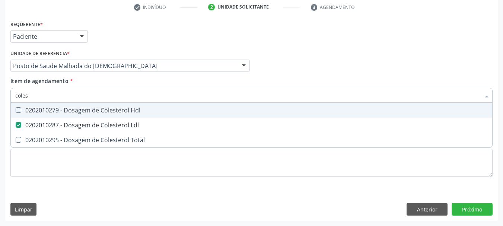
drag, startPoint x: 52, startPoint y: 105, endPoint x: 49, endPoint y: 125, distance: 20.1
click at [52, 107] on span "0202010279 - Dosagem de Colesterol Hdl" at bounding box center [251, 110] width 481 height 15
checkbox Hdl "true"
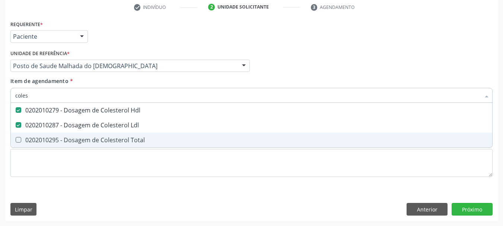
click at [32, 140] on div "0202010295 - Dosagem de Colesterol Total" at bounding box center [251, 140] width 472 height 6
checkbox Total "true"
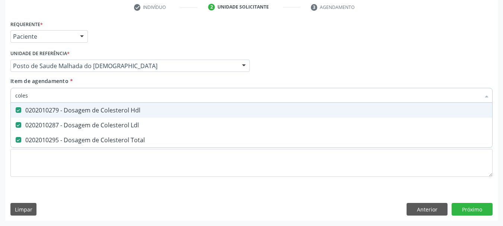
drag, startPoint x: 35, startPoint y: 95, endPoint x: 0, endPoint y: 94, distance: 35.0
click at [0, 94] on div "Acompanhamento Acompanhe a situação das marcações correntes e finalizadas Relat…" at bounding box center [251, 62] width 503 height 328
type input "bi"
checkbox Hdl "false"
checkbox Ldl "false"
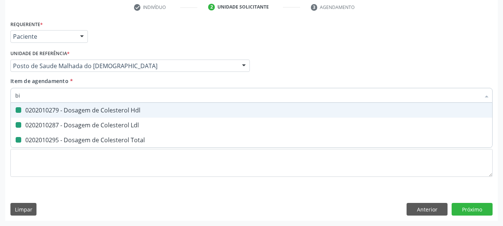
checkbox Total "false"
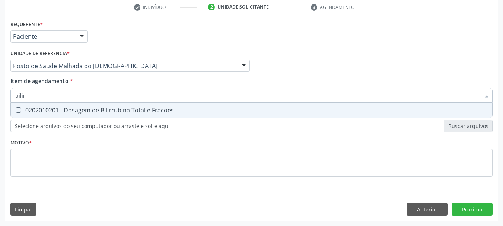
type input "bilirru"
click at [35, 110] on div "0202010201 - Dosagem de Bilirrubina Total e Fracoes" at bounding box center [251, 110] width 472 height 6
checkbox Fracoes "true"
click at [0, 84] on div "Acompanhamento Acompanhe a situação das marcações correntes e finalizadas Relat…" at bounding box center [251, 62] width 503 height 328
type input "r"
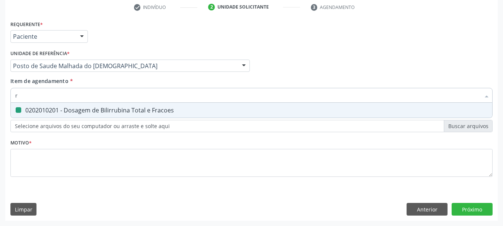
checkbox Fracoes "false"
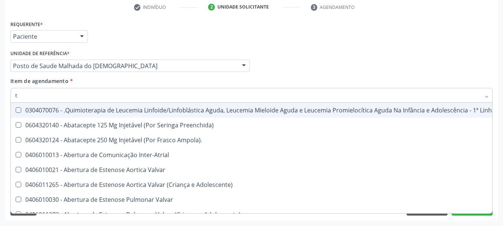
type input "tg"
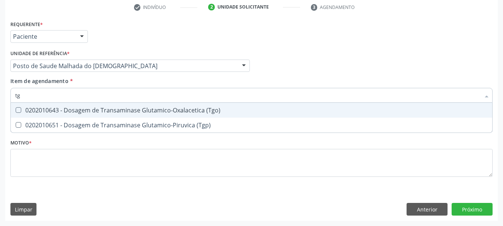
drag, startPoint x: 22, startPoint y: 110, endPoint x: 26, endPoint y: 106, distance: 6.3
click at [23, 109] on div "0202010643 - Dosagem de Transaminase Glutamico-Oxalacetica (Tgo)" at bounding box center [251, 110] width 472 height 6
checkbox \(Tgo\) "true"
drag, startPoint x: 32, startPoint y: 96, endPoint x: 0, endPoint y: 85, distance: 33.7
click at [0, 86] on div "Acompanhamento Acompanhe a situação das marcações correntes e finalizadas Relat…" at bounding box center [251, 62] width 503 height 328
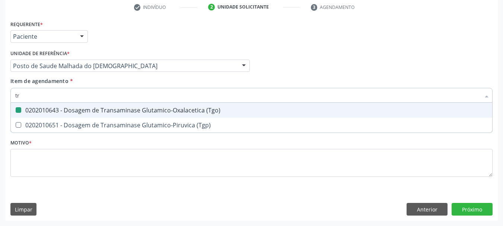
type input "tri"
checkbox \(Tgo\) "false"
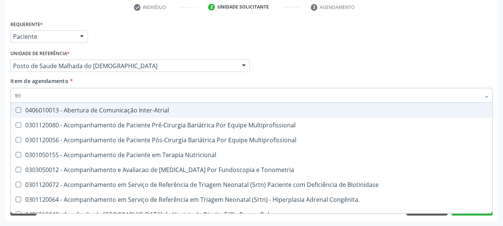
type input "trig"
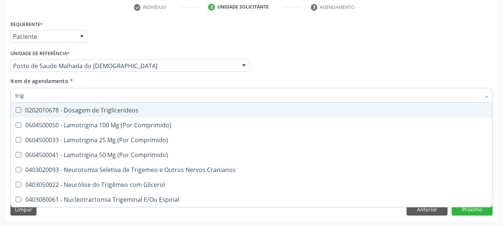
click at [32, 112] on div "0202010678 - Dosagem de Triglicerideos" at bounding box center [251, 110] width 472 height 6
checkbox Triglicerideos "true"
drag, startPoint x: 22, startPoint y: 95, endPoint x: 0, endPoint y: 87, distance: 22.8
click at [0, 87] on div "Acompanhamento Acompanhe a situação das marcações correntes e finalizadas Relat…" at bounding box center [251, 62] width 503 height 328
type input "hemo"
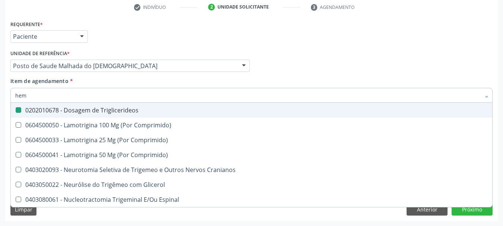
checkbox Triglicerideos "false"
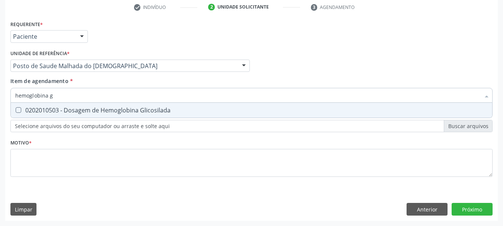
type input "hemoglobina g"
click at [44, 116] on span "0202010503 - Dosagem de Hemoglobina Glicosilada" at bounding box center [251, 110] width 481 height 15
checkbox Glicosilada "true"
click at [0, 86] on div "Acompanhamento Acompanhe a situação das marcações correntes e finalizadas Relat…" at bounding box center [251, 62] width 503 height 328
type input "urina"
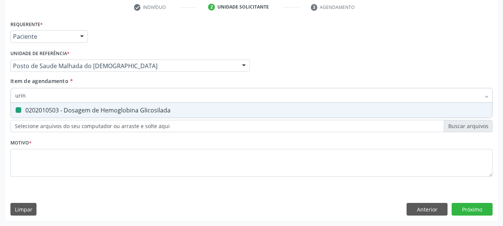
checkbox Glicosilada "false"
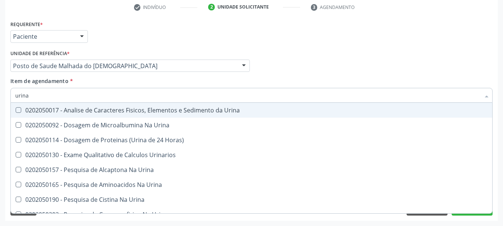
type input "urina"
click at [44, 107] on div "0202050017 - Analise de Caracteres Fisicos, Elementos e Sedimento da Urina" at bounding box center [251, 110] width 472 height 6
checkbox Urina "true"
drag, startPoint x: 47, startPoint y: 92, endPoint x: 0, endPoint y: 83, distance: 47.7
click at [0, 84] on div "Acompanhamento Acompanhe a situação das marcações correntes e finalizadas Relat…" at bounding box center [251, 62] width 503 height 328
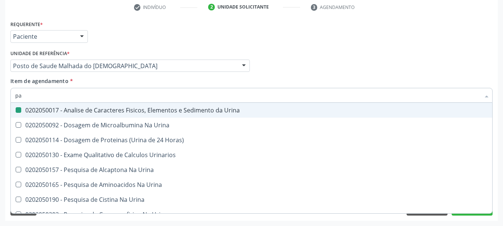
type input "par"
checkbox Urina "false"
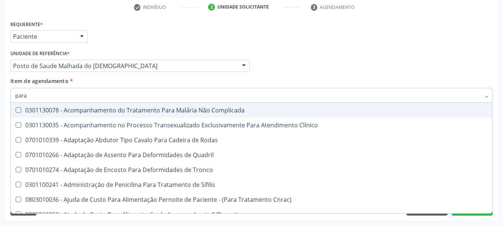
type input "paras"
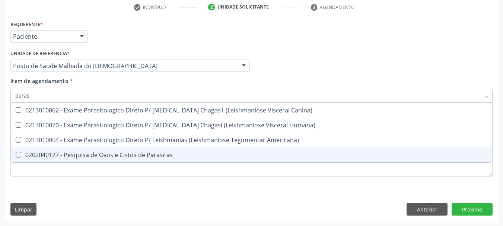
drag, startPoint x: 20, startPoint y: 154, endPoint x: 20, endPoint y: 143, distance: 11.2
click at [20, 153] on Parasitas at bounding box center [19, 155] width 6 height 6
click at [16, 153] on Parasitas "checkbox" at bounding box center [13, 154] width 5 height 5
checkbox Parasitas "true"
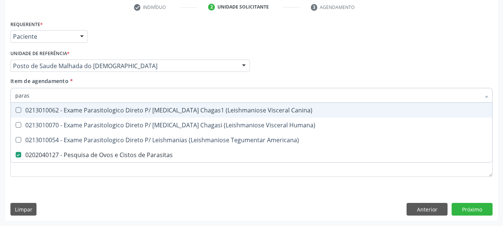
drag, startPoint x: 31, startPoint y: 93, endPoint x: 0, endPoint y: 90, distance: 31.4
click at [0, 90] on div "Acompanhamento Acompanhe a situação das marcações correntes e finalizadas Relat…" at bounding box center [251, 62] width 503 height 328
type input "hem"
checkbox Parasitas "false"
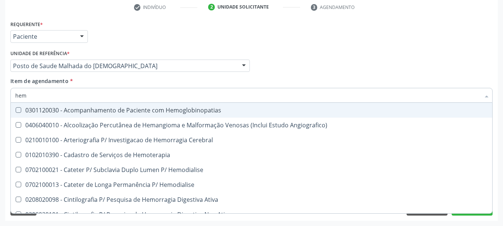
type input "hemo"
checkbox Hemacias "true"
checkbox Glicosilada "false"
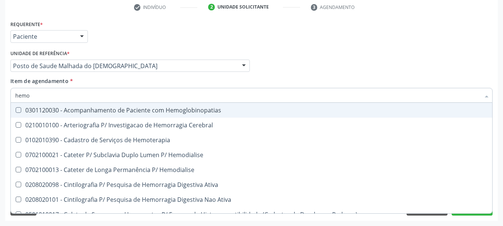
type input "hemog"
checkbox Tardio\) "true"
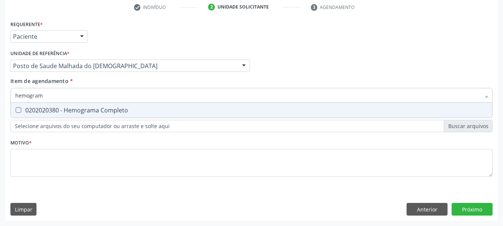
type input "hemograma"
drag, startPoint x: 29, startPoint y: 111, endPoint x: 43, endPoint y: 148, distance: 39.9
click at [31, 113] on div "0202020380 - Hemograma Completo" at bounding box center [251, 110] width 472 height 6
checkbox Completo "true"
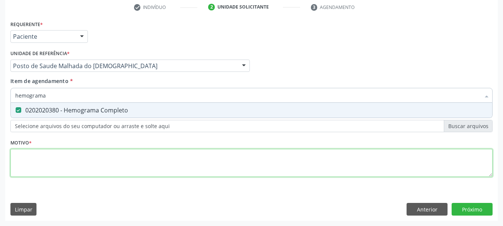
click at [47, 173] on div "Requerente * Paciente Médico(a) Enfermeiro(a) Paciente Nenhum resultado encontr…" at bounding box center [251, 103] width 482 height 169
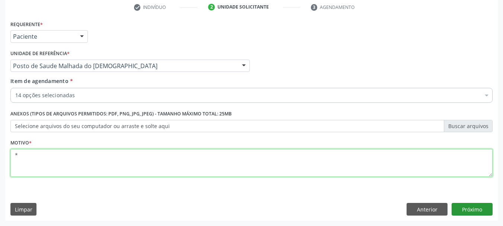
type textarea "*"
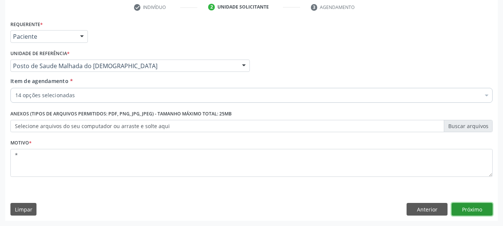
click at [466, 210] on button "Próximo" at bounding box center [472, 209] width 41 height 13
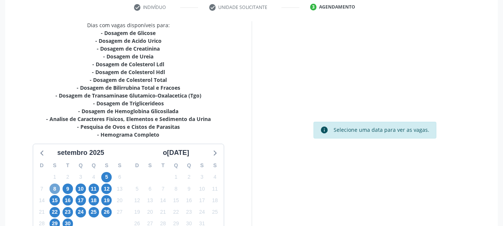
click at [55, 188] on span "8" at bounding box center [55, 189] width 10 height 10
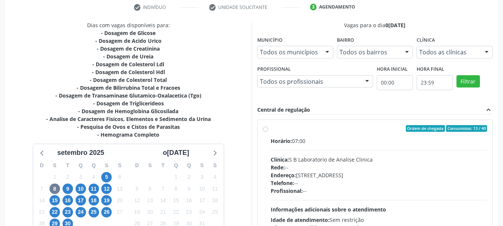
click at [339, 133] on label "Ordem de chegada Consumidos: 13 / 40 Horário: 07:00 Clínica: S B Laboratorio de…" at bounding box center [379, 182] width 217 height 114
click at [268, 132] on input "Ordem de chegada Consumidos: 13 / 40 Horário: 07:00 Clínica: S B Laboratorio de…" at bounding box center [265, 128] width 5 height 7
radio input "true"
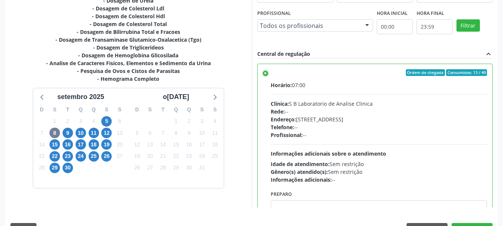
scroll to position [219, 0]
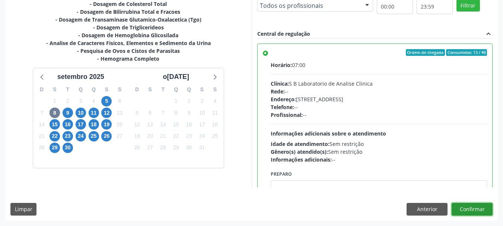
click at [462, 212] on button "Confirmar" at bounding box center [472, 209] width 41 height 13
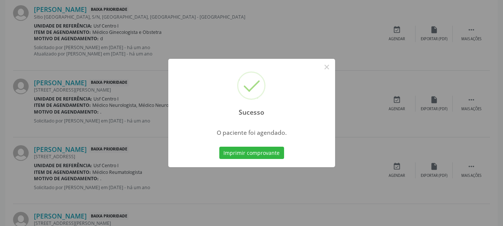
scroll to position [20, 0]
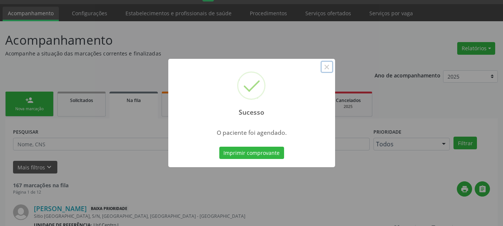
click at [327, 67] on button "×" at bounding box center [326, 67] width 13 height 13
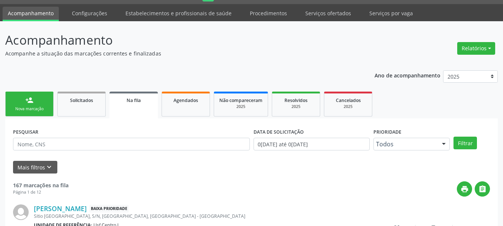
click at [30, 102] on div "person_add" at bounding box center [29, 100] width 8 height 8
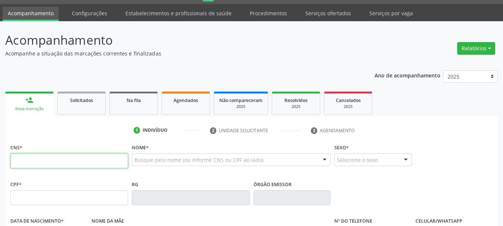
drag, startPoint x: 36, startPoint y: 158, endPoint x: 135, endPoint y: 158, distance: 98.3
click at [36, 158] on input "text" at bounding box center [69, 160] width 118 height 15
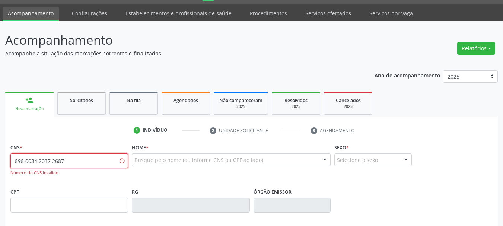
drag, startPoint x: 103, startPoint y: 167, endPoint x: 0, endPoint y: 167, distance: 102.7
click at [0, 167] on div "Acompanhamento Acompanhe a situação das marcações correntes e finalizadas Relat…" at bounding box center [251, 206] width 503 height 370
paste input "7268"
type input "898 0034 2037 7268"
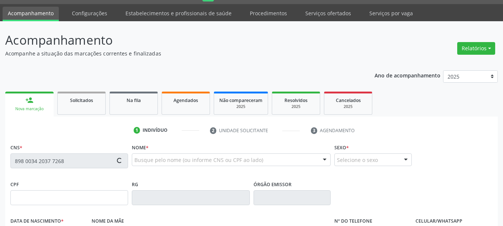
type input "125.829.974-71"
type input "12/03/1999"
type input "Lucineide [PERSON_NAME]"
type input "(87) 98133-3339"
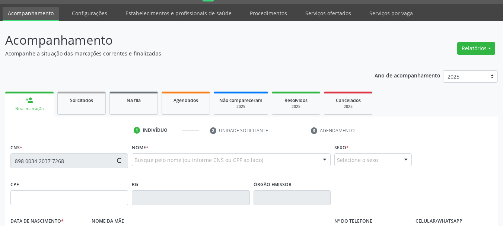
type input "S/N"
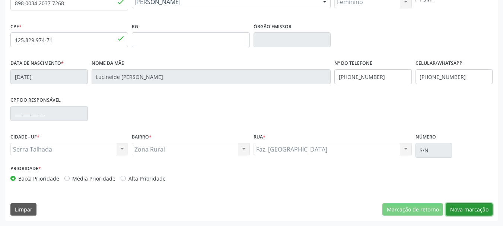
click at [480, 209] on button "Nova marcação" at bounding box center [469, 209] width 47 height 13
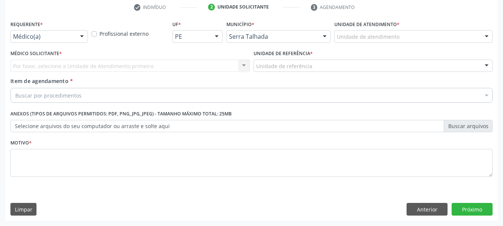
scroll to position [143, 0]
click at [86, 33] on div at bounding box center [81, 37] width 11 height 13
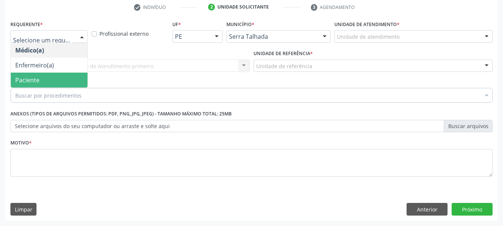
click at [60, 79] on span "Paciente" at bounding box center [49, 80] width 77 height 15
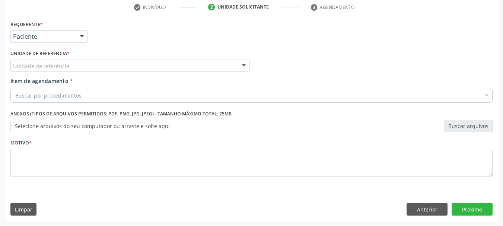
click at [81, 68] on div "Unidade de referência" at bounding box center [129, 66] width 239 height 13
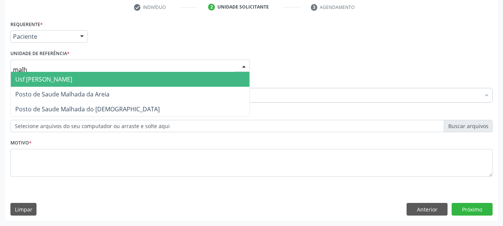
type input "malha"
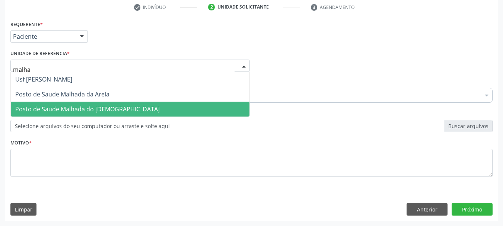
click at [99, 107] on span "Posto de Saude Malhada do [DEMOGRAPHIC_DATA]" at bounding box center [87, 109] width 144 height 8
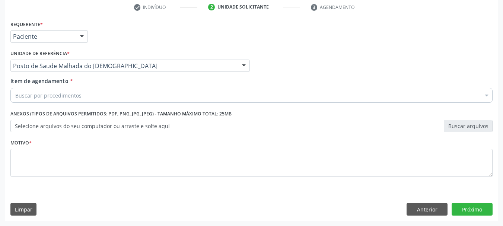
click at [93, 99] on div "Buscar por procedimentos" at bounding box center [251, 95] width 482 height 15
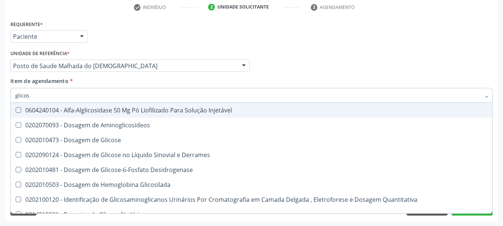
type input "glicose"
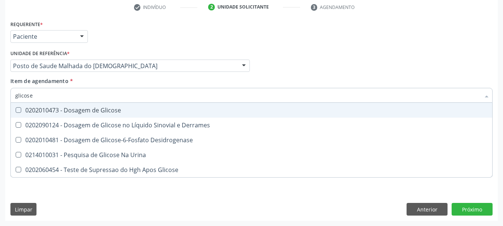
drag, startPoint x: 104, startPoint y: 110, endPoint x: 92, endPoint y: 103, distance: 13.7
click at [103, 109] on div "0202010473 - Dosagem de Glicose" at bounding box center [251, 110] width 472 height 6
checkbox Glicose "true"
drag, startPoint x: 88, startPoint y: 96, endPoint x: 0, endPoint y: 96, distance: 88.2
click at [0, 96] on div "Acompanhamento Acompanhe a situação das marcações correntes e finalizadas Relat…" at bounding box center [251, 62] width 503 height 328
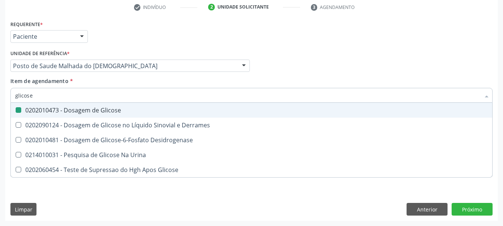
type input "a"
checkbox Glicose "false"
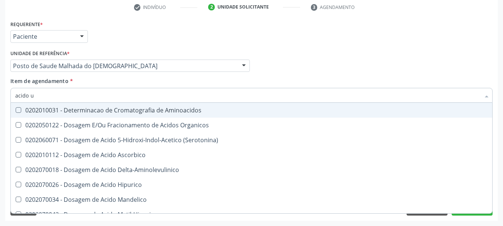
type input "acido u"
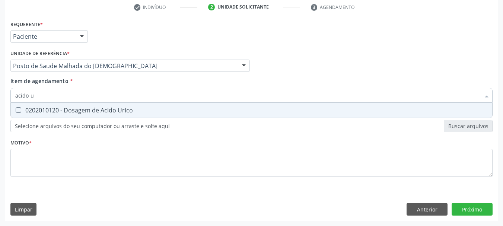
drag, startPoint x: 26, startPoint y: 109, endPoint x: 50, endPoint y: 93, distance: 28.9
click at [27, 108] on div "0202010120 - Dosagem de Acido Urico" at bounding box center [251, 110] width 472 height 6
checkbox Urico "true"
click at [0, 78] on div "Acompanhamento Acompanhe a situação das marcações correntes e finalizadas Relat…" at bounding box center [251, 62] width 503 height 328
type input "c"
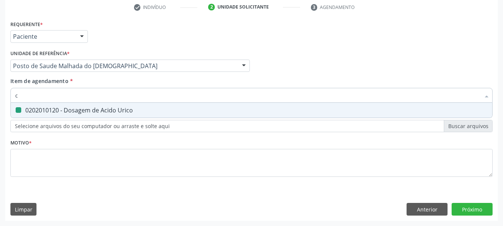
checkbox Urico "false"
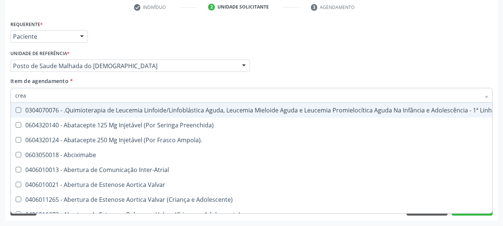
type input "creat"
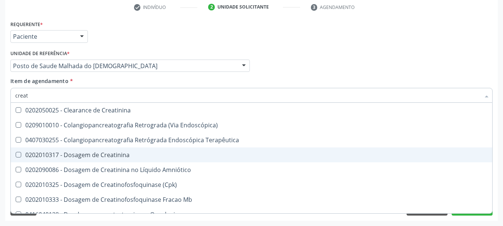
click at [34, 157] on div "0202010317 - Dosagem de Creatinina" at bounding box center [251, 155] width 472 height 6
checkbox Creatinina "true"
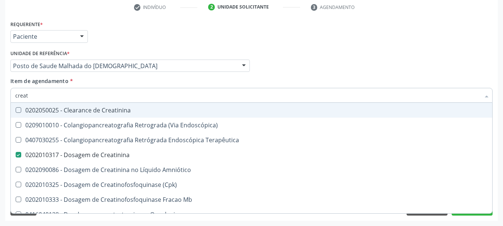
drag, startPoint x: 0, startPoint y: 90, endPoint x: 0, endPoint y: 84, distance: 6.3
click at [0, 86] on div "Acompanhamento Acompanhe a situação das marcações correntes e finalizadas Relat…" at bounding box center [251, 62] width 503 height 328
type input "t"
checkbox Creatinina "false"
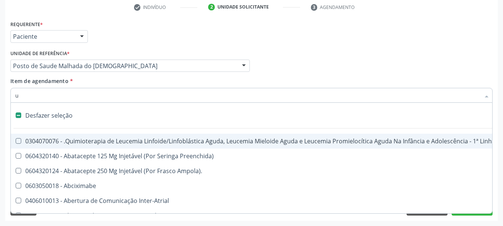
type input "ur"
checkbox Esquerdo "true"
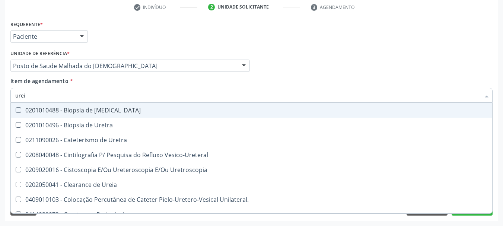
type input "ureia"
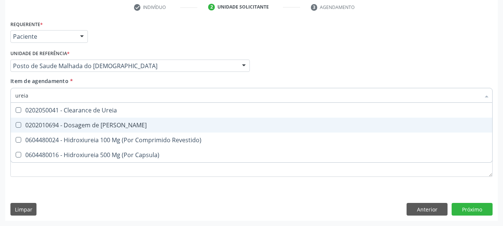
click at [61, 122] on div "0202010694 - Dosagem de [PERSON_NAME]" at bounding box center [251, 125] width 472 height 6
checkbox Ureia "true"
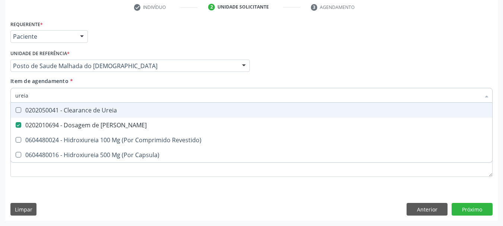
click at [0, 93] on div "Acompanhamento Acompanhe a situação das marcações correntes e finalizadas Relat…" at bounding box center [251, 62] width 503 height 328
type input "cole"
checkbox Ureia "false"
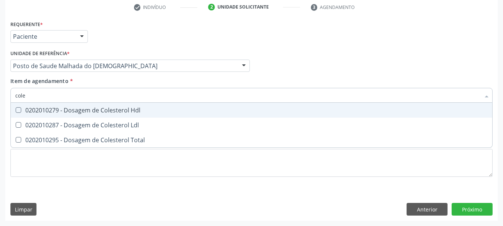
type input "coles"
drag, startPoint x: 30, startPoint y: 110, endPoint x: 29, endPoint y: 127, distance: 16.8
click at [29, 113] on div "0202010279 - Dosagem de Colesterol Hdl" at bounding box center [251, 110] width 472 height 6
checkbox Hdl "true"
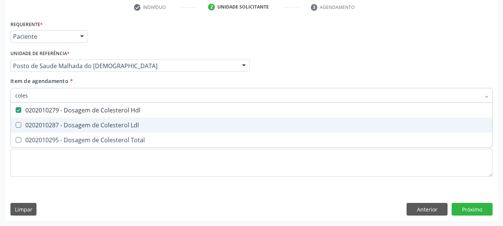
drag, startPoint x: 29, startPoint y: 127, endPoint x: 29, endPoint y: 144, distance: 17.5
click at [29, 130] on span "0202010287 - Dosagem de Colesterol Ldl" at bounding box center [251, 125] width 481 height 15
checkbox Ldl "true"
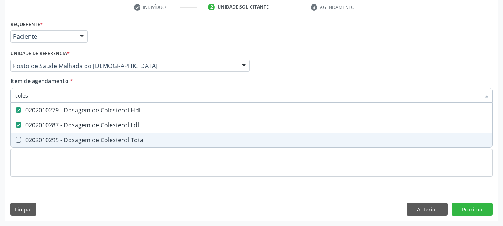
drag, startPoint x: 29, startPoint y: 147, endPoint x: 25, endPoint y: 138, distance: 9.2
click at [29, 147] on span "0202010295 - Dosagem de Colesterol Total" at bounding box center [251, 140] width 481 height 15
checkbox Total "true"
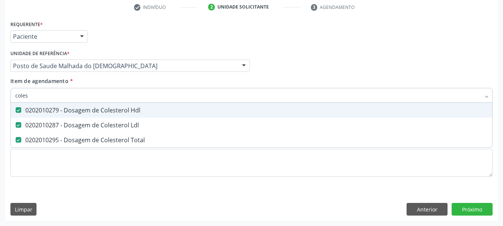
drag, startPoint x: 34, startPoint y: 99, endPoint x: 6, endPoint y: 99, distance: 27.5
click at [6, 99] on div "Requerente * Paciente Médico(a) Enfermeiro(a) Paciente Nenhum resultado encontr…" at bounding box center [251, 120] width 492 height 202
type input "tg"
checkbox Hdl "false"
checkbox Ldl "false"
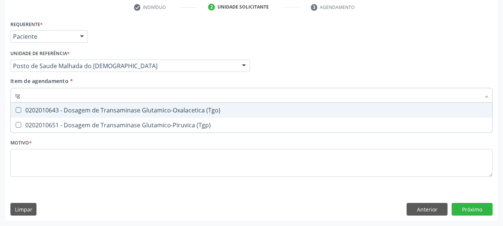
drag, startPoint x: 31, startPoint y: 108, endPoint x: 31, endPoint y: 117, distance: 8.6
click at [31, 110] on div "0202010643 - Dosagem de Transaminase Glutamico-Oxalacetica (Tgo)" at bounding box center [251, 110] width 472 height 6
checkbox \(Tgo\) "true"
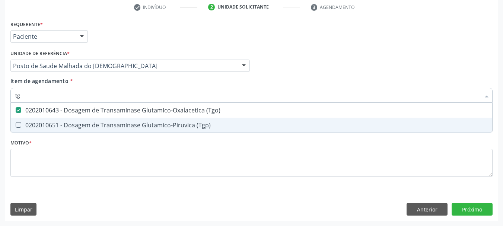
click at [32, 120] on span "0202010651 - Dosagem de Transaminase Glutamico-Piruvica (Tgp)" at bounding box center [251, 125] width 481 height 15
checkbox \(Tgp\) "true"
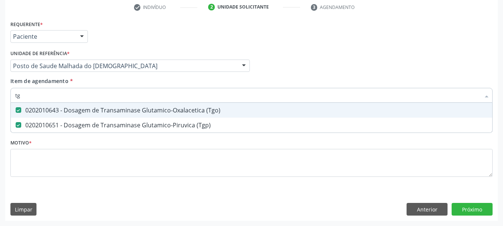
drag, startPoint x: 30, startPoint y: 92, endPoint x: 0, endPoint y: 81, distance: 32.0
click at [0, 82] on div "Acompanhamento Acompanhe a situação das marcações correntes e finalizadas Relat…" at bounding box center [251, 62] width 503 height 328
type input "tr"
checkbox \(Tgo\) "false"
checkbox \(Tgp\) "false"
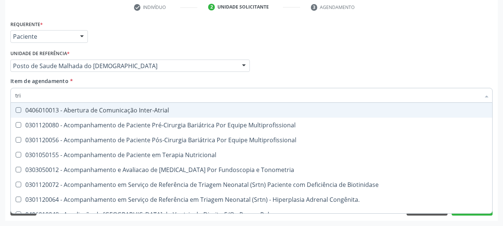
type input "trig"
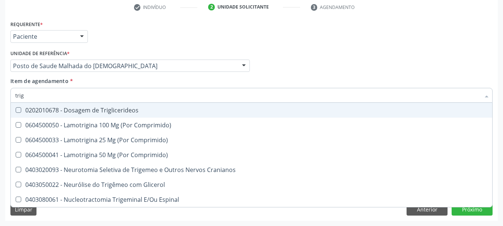
click at [35, 111] on div "0202010678 - Dosagem de Triglicerideos" at bounding box center [251, 110] width 472 height 6
checkbox Triglicerideos "true"
drag, startPoint x: 33, startPoint y: 95, endPoint x: 0, endPoint y: 95, distance: 32.8
click at [0, 95] on div "Acompanhamento Acompanhe a situação das marcações correntes e finalizadas Relat…" at bounding box center [251, 62] width 503 height 328
type input "hem"
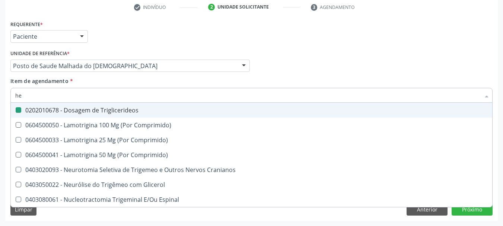
checkbox Triglicerideos "false"
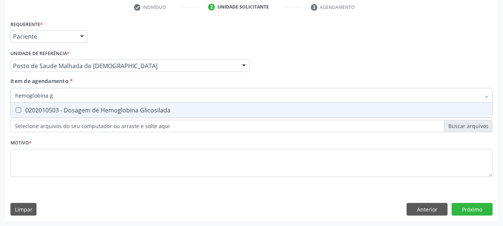
type input "hemoglobina g"
drag, startPoint x: 28, startPoint y: 115, endPoint x: 32, endPoint y: 113, distance: 5.3
click at [30, 115] on span "0202010503 - Dosagem de Hemoglobina Glicosilada" at bounding box center [251, 110] width 481 height 15
checkbox Glicosilada "true"
drag, startPoint x: 55, startPoint y: 97, endPoint x: 0, endPoint y: 86, distance: 56.5
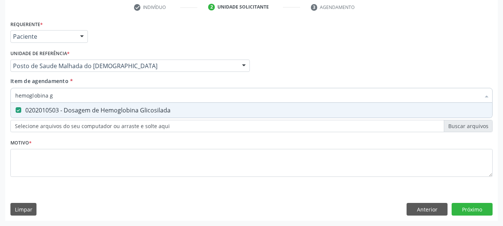
click at [0, 87] on div "Acompanhamento Acompanhe a situação das marcações correntes e finalizadas Relat…" at bounding box center [251, 62] width 503 height 328
type input "hem"
checkbox Glicosilada "false"
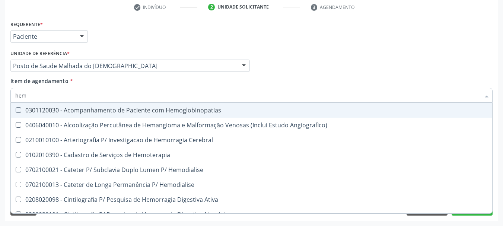
type input "hemo"
checkbox Hemacias "true"
checkbox Glicosilada "false"
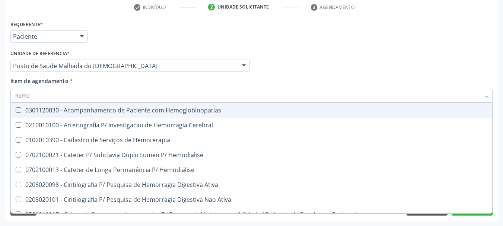
type input "hemog"
checkbox Tardio\) "true"
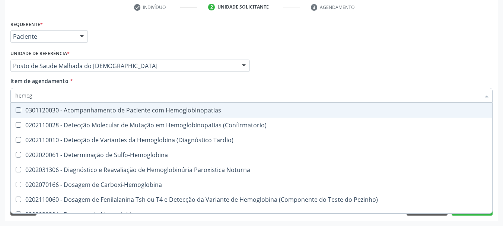
type input "hemogr"
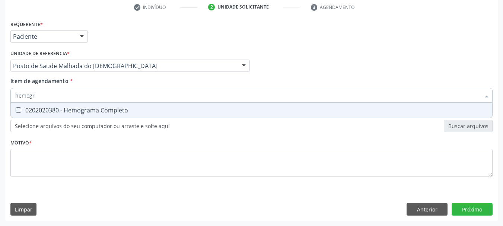
click at [50, 113] on div "0202020380 - Hemograma Completo" at bounding box center [251, 110] width 472 height 6
checkbox Completo "true"
drag, startPoint x: 51, startPoint y: 95, endPoint x: 0, endPoint y: 83, distance: 52.0
click at [0, 85] on div "Acompanhamento Acompanhe a situação das marcações correntes e finalizadas Relat…" at bounding box center [251, 62] width 503 height 328
type input "uri"
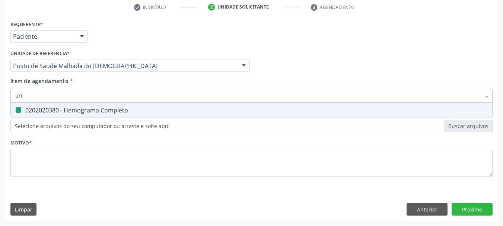
checkbox Completo "false"
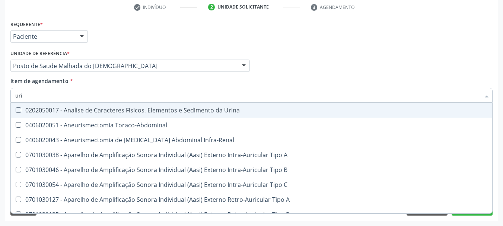
type input "urin"
checkbox Urico "false"
type input "urina"
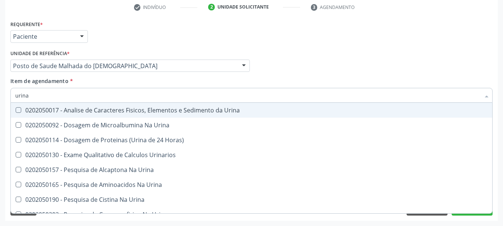
drag, startPoint x: 39, startPoint y: 108, endPoint x: 36, endPoint y: 102, distance: 6.8
click at [37, 105] on span "0202050017 - Analise de Caracteres Fisicos, Elementos e Sedimento da Urina" at bounding box center [251, 110] width 481 height 15
checkbox Urina "true"
click at [0, 77] on div "Acompanhamento Acompanhe a situação das marcações correntes e finalizadas Relat…" at bounding box center [251, 62] width 503 height 328
type input "pro"
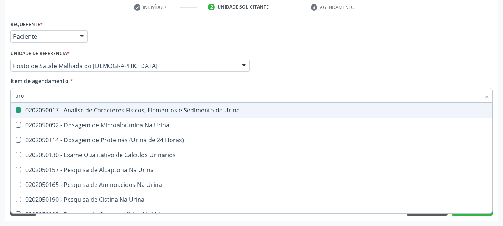
checkbox Urina "false"
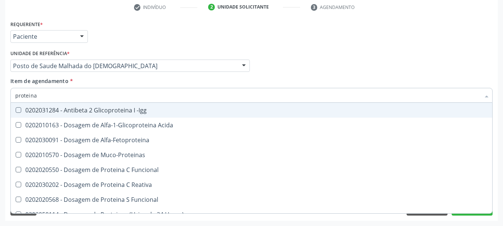
type input "proteina"
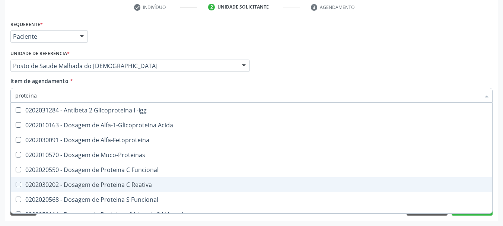
click at [45, 185] on div "0202030202 - Dosagem de Proteina C Reativa" at bounding box center [251, 185] width 472 height 6
checkbox Reativa "true"
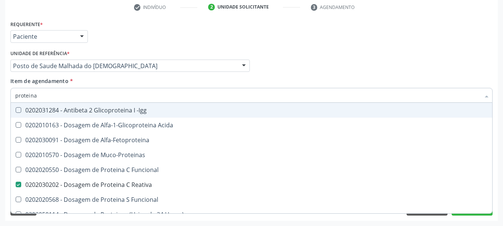
drag, startPoint x: 44, startPoint y: 92, endPoint x: 0, endPoint y: 92, distance: 43.9
click at [0, 92] on div "Acompanhamento Acompanhe a situação das marcações correntes e finalizadas Relat…" at bounding box center [251, 62] width 503 height 328
type input "t"
checkbox Reativa "false"
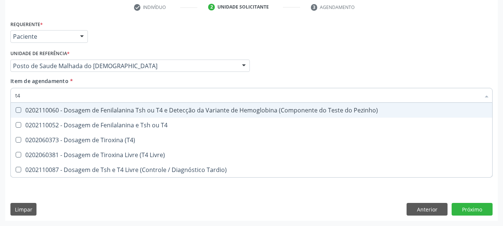
type input "t4"
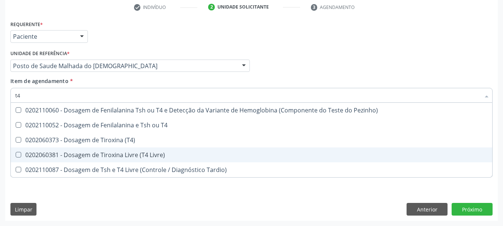
drag, startPoint x: 82, startPoint y: 151, endPoint x: 69, endPoint y: 129, distance: 25.2
click at [81, 152] on div "0202060381 - Dosagem de Tiroxina Livre (T4 Livre)" at bounding box center [251, 155] width 472 height 6
checkbox Livre\) "true"
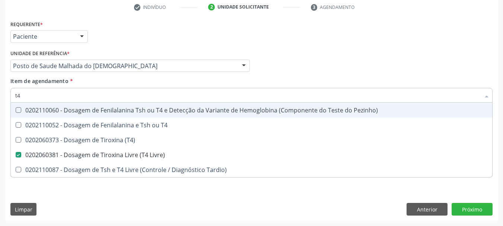
drag, startPoint x: 32, startPoint y: 92, endPoint x: 0, endPoint y: 89, distance: 31.7
click at [0, 89] on div "Acompanhamento Acompanhe a situação das marcações correntes e finalizadas Relat…" at bounding box center [251, 62] width 503 height 328
type input "ts"
checkbox Livre\) "false"
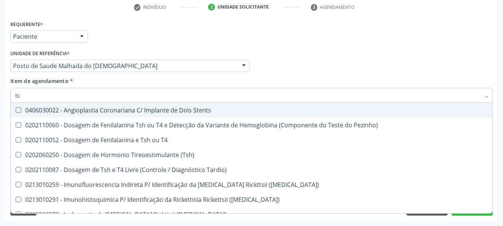
type input "tsh"
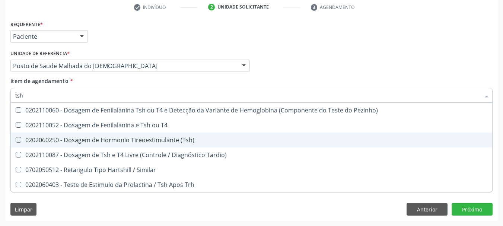
click at [51, 144] on span "0202060250 - Dosagem de Hormonio Tireoestimulante (Tsh)" at bounding box center [251, 140] width 481 height 15
checkbox \(Tsh\) "true"
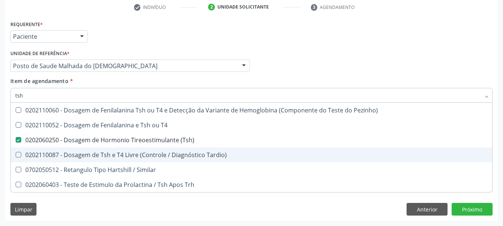
click at [0, 161] on div "Acompanhamento Acompanhe a situação das marcações correntes e finalizadas Relat…" at bounding box center [251, 62] width 503 height 328
checkbox T4 "true"
checkbox Tardio\) "true"
checkbox Similar "true"
checkbox Trh "true"
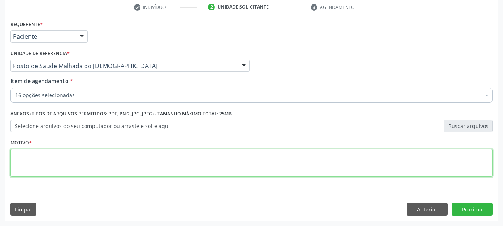
click at [21, 170] on textarea at bounding box center [251, 163] width 482 height 28
type textarea "*"
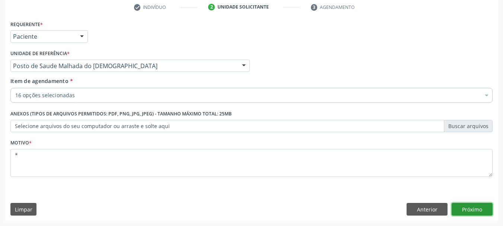
click at [461, 207] on button "Próximo" at bounding box center [472, 209] width 41 height 13
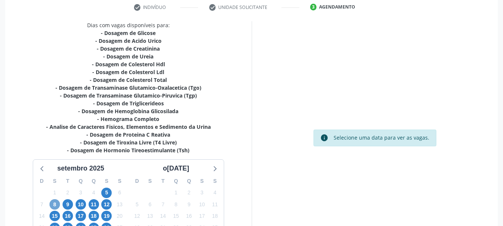
click at [53, 206] on span "8" at bounding box center [55, 204] width 10 height 10
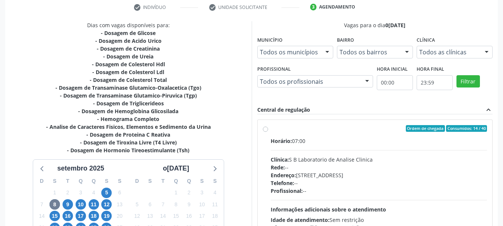
click at [342, 133] on label "Ordem de chegada Consumidos: 14 / 40 Horário: 07:00 Clínica: S B Laboratorio de…" at bounding box center [379, 182] width 217 height 114
click at [268, 132] on input "Ordem de chegada Consumidos: 14 / 40 Horário: 07:00 Clínica: S B Laboratorio de…" at bounding box center [265, 128] width 5 height 7
radio input "true"
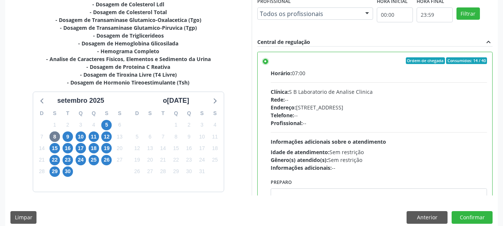
scroll to position [219, 0]
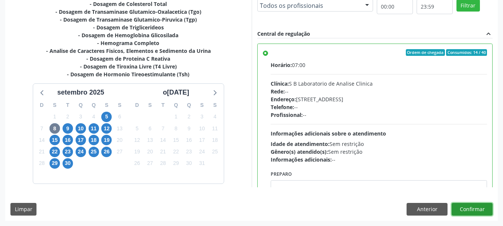
click at [471, 208] on button "Confirmar" at bounding box center [472, 209] width 41 height 13
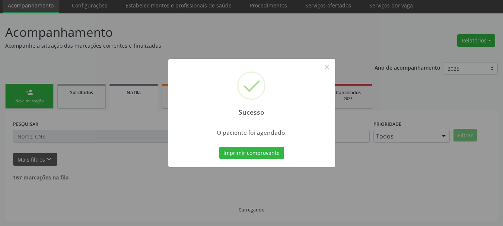
scroll to position [20, 0]
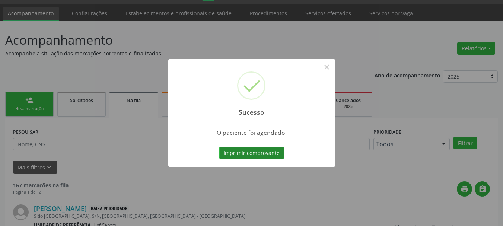
click at [264, 149] on button "Imprimir comprovante" at bounding box center [251, 153] width 65 height 13
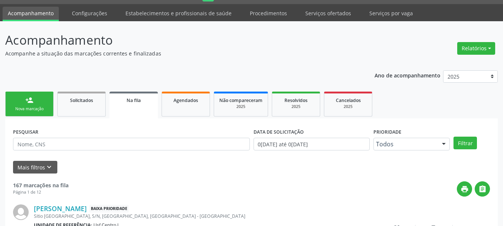
click at [26, 107] on div "Nova marcação" at bounding box center [29, 109] width 37 height 6
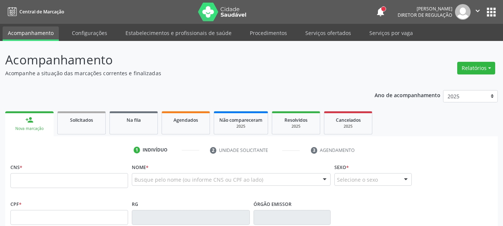
scroll to position [20, 0]
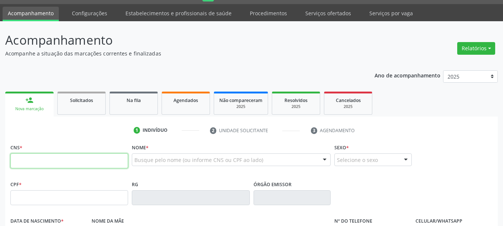
click at [69, 160] on input "text" at bounding box center [69, 160] width 118 height 15
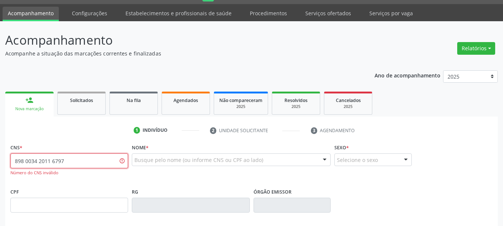
drag, startPoint x: 68, startPoint y: 159, endPoint x: 0, endPoint y: 159, distance: 68.5
click at [0, 159] on div "Acompanhamento Acompanhe a situação das marcações correntes e finalizadas Relat…" at bounding box center [251, 206] width 503 height 370
paste input "4"
type input "898 0034 2014 6797"
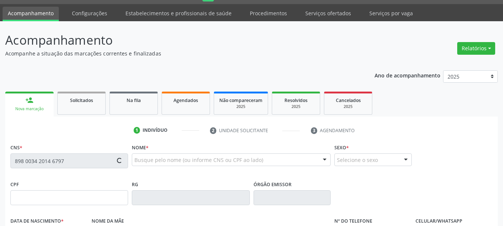
type input "009.920.874-14"
type input "[DATE]"
type input "[PERSON_NAME]"
type input "[PHONE_NUMBER]"
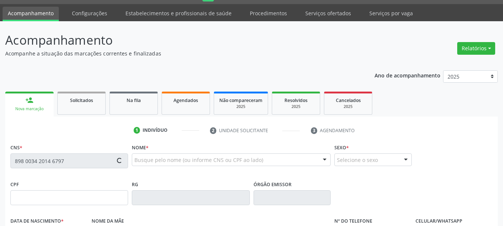
type input "S/N"
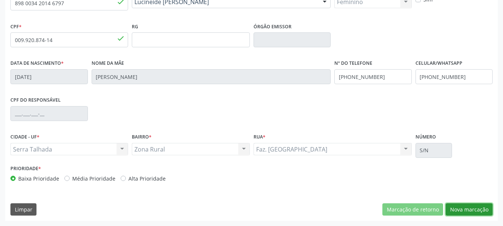
click at [469, 205] on button "Nova marcação" at bounding box center [469, 209] width 47 height 13
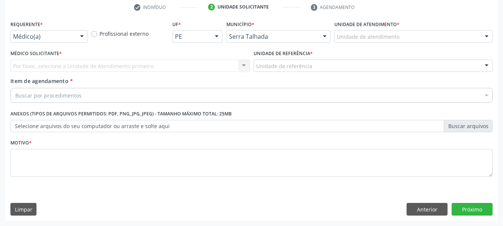
scroll to position [143, 0]
drag, startPoint x: 42, startPoint y: 36, endPoint x: 44, endPoint y: 79, distance: 43.2
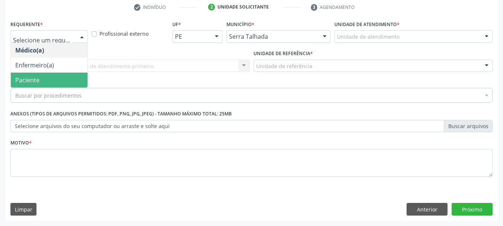
click at [45, 85] on span "Paciente" at bounding box center [49, 80] width 77 height 15
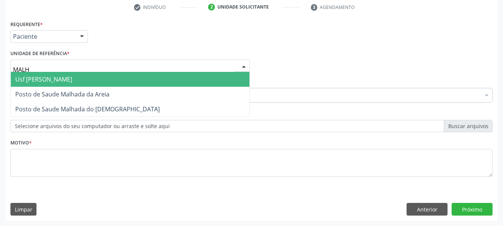
type input "MALHA"
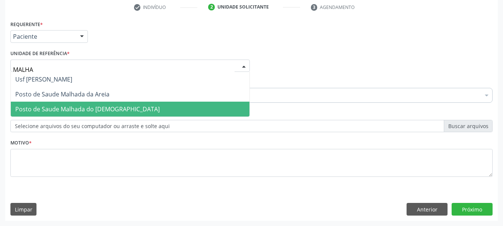
click at [69, 106] on span "Posto de Saude Malhada do [DEMOGRAPHIC_DATA]" at bounding box center [87, 109] width 144 height 8
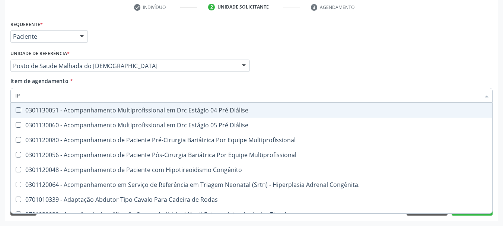
type input "I"
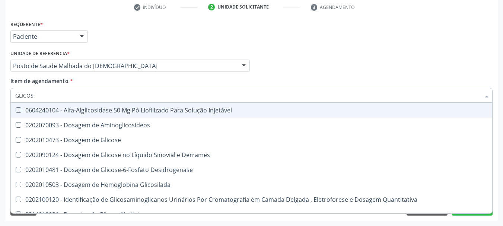
type input "GLICOSE"
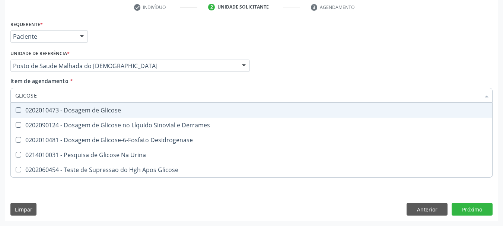
drag, startPoint x: 42, startPoint y: 109, endPoint x: 41, endPoint y: 99, distance: 10.8
click at [41, 109] on div "0202010473 - Dosagem de Glicose" at bounding box center [251, 110] width 472 height 6
checkbox Glicose "true"
drag, startPoint x: 10, startPoint y: 95, endPoint x: 0, endPoint y: 92, distance: 10.7
click at [0, 92] on div "Acompanhamento Acompanhe a situação das marcações correntes e finalizadas Relat…" at bounding box center [251, 62] width 503 height 328
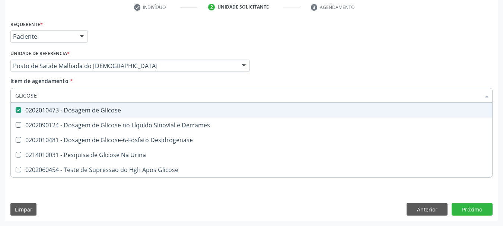
click at [55, 98] on input "GLICOSE" at bounding box center [247, 95] width 465 height 15
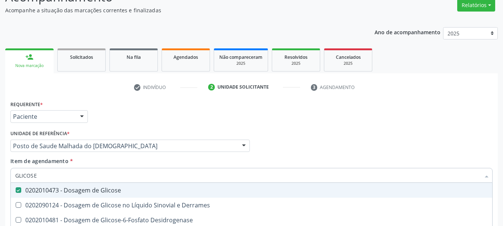
scroll to position [106, 0]
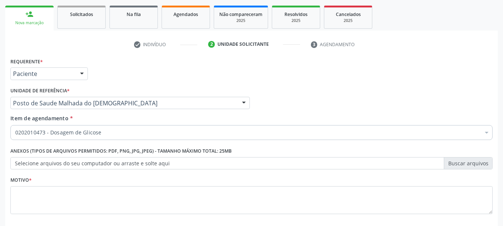
checkbox Glicose "true"
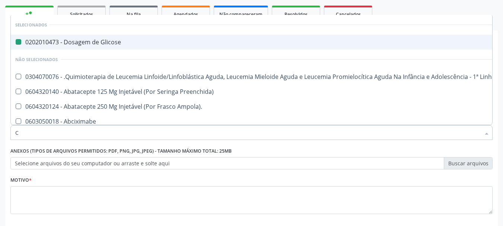
type input "CR"
checkbox Glicose "false"
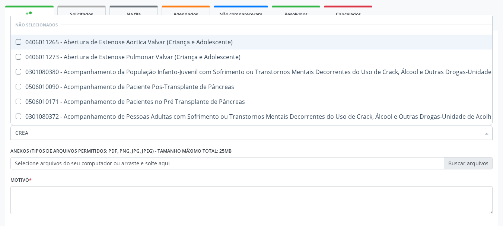
type input "CREAT"
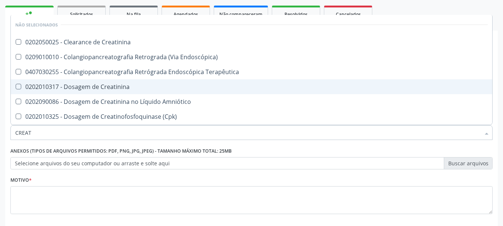
drag, startPoint x: 96, startPoint y: 86, endPoint x: 41, endPoint y: 128, distance: 69.1
click at [95, 87] on div "0202010317 - Dosagem de Creatinina" at bounding box center [251, 87] width 472 height 6
checkbox Creatinina "true"
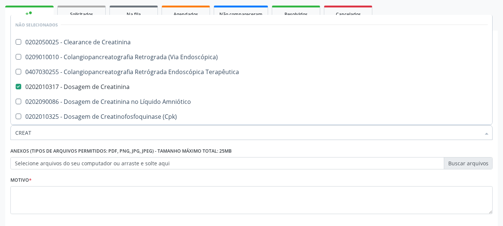
drag, startPoint x: 37, startPoint y: 137, endPoint x: 0, endPoint y: 137, distance: 36.8
click at [0, 137] on div "Acompanhamento Acompanhe a situação das marcações correntes e finalizadas Relat…" at bounding box center [251, 99] width 503 height 328
type input "UR"
checkbox Creatinina "false"
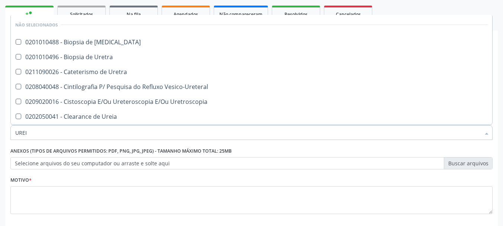
type input "UREIA"
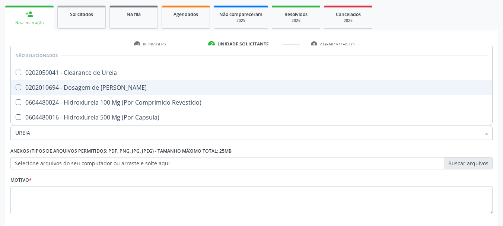
click at [36, 87] on div "0202010694 - Dosagem de [PERSON_NAME]" at bounding box center [251, 87] width 472 height 6
checkbox Ureia "true"
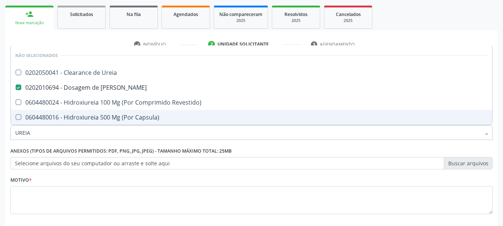
click at [0, 131] on div "Acompanhamento Acompanhe a situação das marcações correntes e finalizadas Relat…" at bounding box center [251, 99] width 503 height 328
type input "COLE"
checkbox Ureia "false"
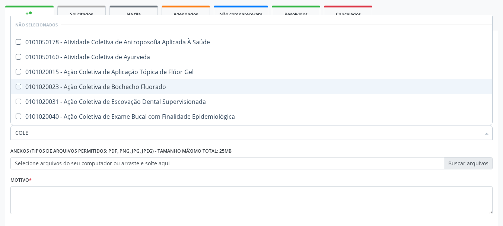
type input "COLES"
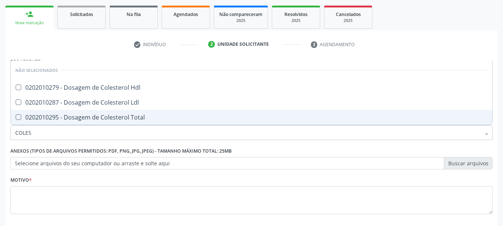
drag, startPoint x: 23, startPoint y: 122, endPoint x: 29, endPoint y: 104, distance: 19.4
click at [24, 118] on span "0202010295 - Dosagem de Colesterol Total" at bounding box center [251, 117] width 481 height 15
checkbox Total "true"
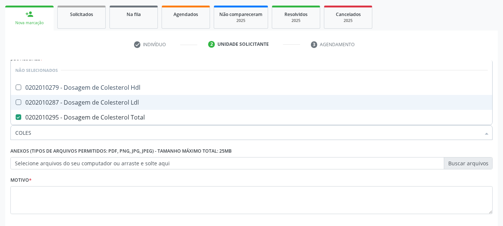
drag, startPoint x: 31, startPoint y: 102, endPoint x: 31, endPoint y: 92, distance: 9.3
click at [31, 101] on div "0202010287 - Dosagem de Colesterol Ldl" at bounding box center [251, 102] width 472 height 6
checkbox Ldl "true"
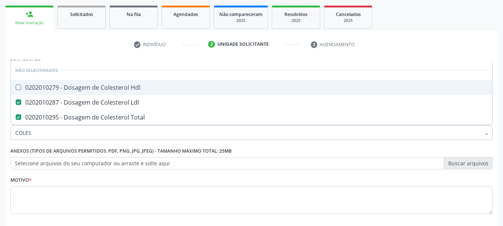
click at [31, 90] on div "0202010279 - Dosagem de Colesterol Hdl" at bounding box center [251, 87] width 472 height 6
checkbox Hdl "true"
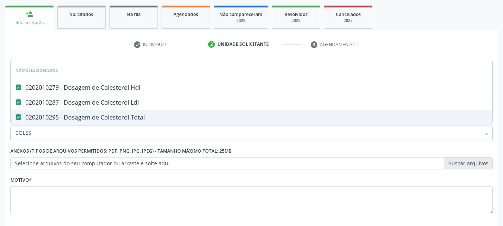
drag, startPoint x: 32, startPoint y: 131, endPoint x: 0, endPoint y: 136, distance: 32.1
click at [0, 136] on div "Acompanhamento Acompanhe a situação das marcações correntes e finalizadas Relat…" at bounding box center [251, 99] width 503 height 328
type input "TG"
checkbox Hdl "false"
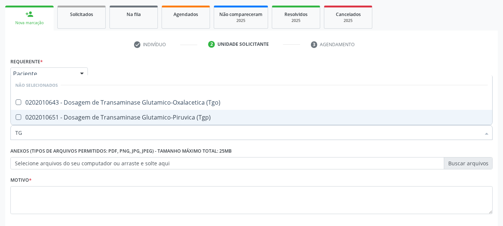
drag, startPoint x: 18, startPoint y: 115, endPoint x: 21, endPoint y: 103, distance: 13.0
click at [19, 111] on span "0202010651 - Dosagem de Transaminase Glutamico-Piruvica (Tgp)" at bounding box center [251, 117] width 481 height 15
checkbox \(Tgp\) "true"
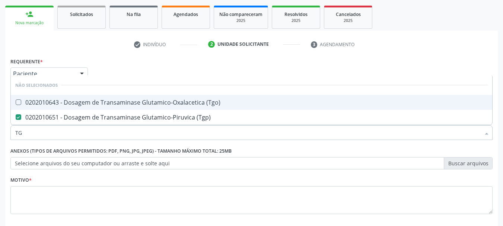
click at [22, 100] on div "0202010643 - Dosagem de Transaminase Glutamico-Oxalacetica (Tgo)" at bounding box center [251, 102] width 472 height 6
checkbox \(Tgo\) "true"
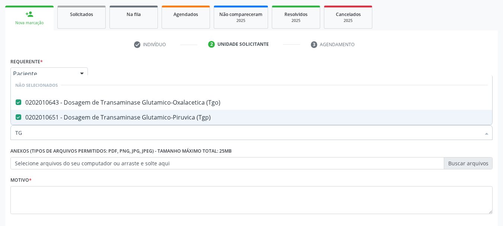
click at [0, 133] on div "Acompanhamento Acompanhe a situação das marcações correntes e finalizadas Relat…" at bounding box center [251, 99] width 503 height 328
type input "TRI"
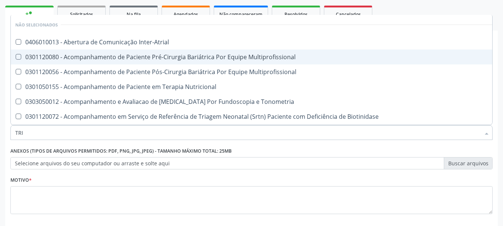
checkbox Inter-Atrial "false"
checkbox Multiprofissional "false"
type input "TRIG"
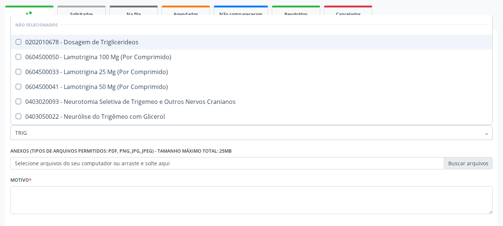
drag, startPoint x: 50, startPoint y: 38, endPoint x: 39, endPoint y: 66, distance: 29.1
click at [49, 42] on div "0202010678 - Dosagem de Triglicerideos" at bounding box center [251, 42] width 472 height 6
checkbox Triglicerideos "true"
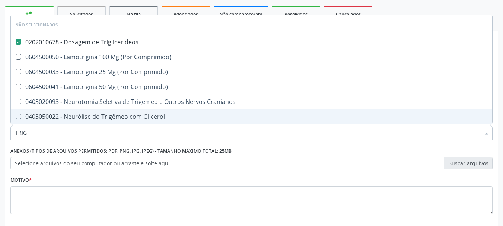
drag, startPoint x: 41, startPoint y: 133, endPoint x: 0, endPoint y: 118, distance: 44.0
click at [0, 118] on div "Acompanhamento Acompanhe a situação das marcações correntes e finalizadas Relat…" at bounding box center [251, 99] width 503 height 328
type input "HEM"
checkbox Triglicerideos "false"
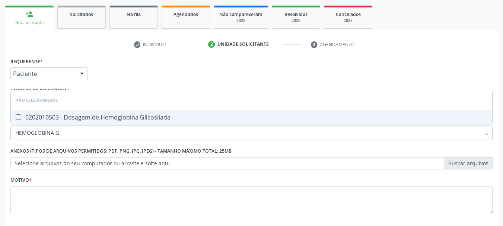
type input "HEMOGLOBINA G"
drag, startPoint x: 28, startPoint y: 120, endPoint x: 32, endPoint y: 125, distance: 6.6
click at [29, 121] on span "0202010503 - Dosagem de Hemoglobina Glicosilada" at bounding box center [251, 117] width 481 height 15
checkbox Glicosilada "true"
click at [0, 121] on div "Acompanhamento Acompanhe a situação das marcações correntes e finalizadas Relat…" at bounding box center [251, 99] width 503 height 328
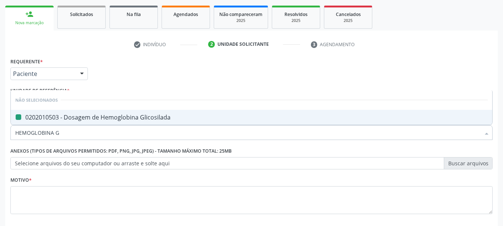
type input "A G"
checkbox Glicosilada "false"
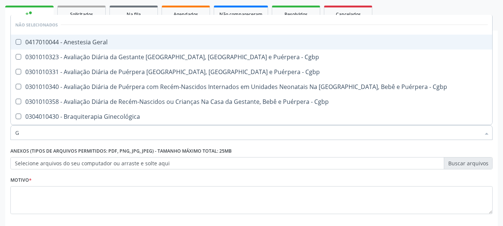
type input "G"
checkbox Geral "true"
checkbox Glicosilada "false"
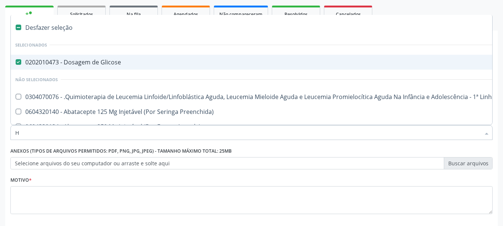
type input "HE"
checkbox Glicose "false"
checkbox Multiprofissional "true"
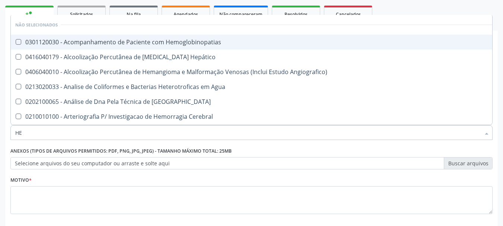
type input "HEM"
checkbox \(Qualitativo\) "true"
checkbox Glicosilada "false"
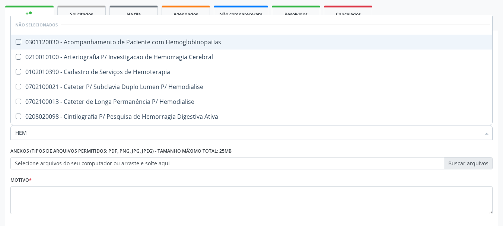
type input "HEMO"
checkbox Glicosilada "true"
checkbox Semana\) "false"
type input "HEMOG"
checkbox Tardio\) "true"
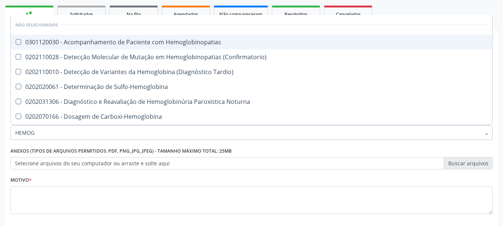
type input "HEMOGR"
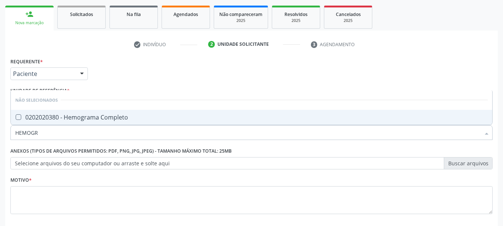
click at [26, 124] on span "0202020380 - Hemograma Completo" at bounding box center [251, 117] width 481 height 15
checkbox Completo "true"
click at [0, 117] on div "Acompanhamento Acompanhe a situação das marcações correntes e finalizadas Relat…" at bounding box center [251, 99] width 503 height 328
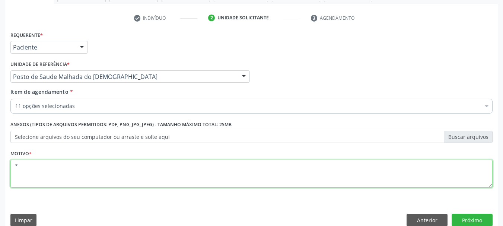
scroll to position [143, 0]
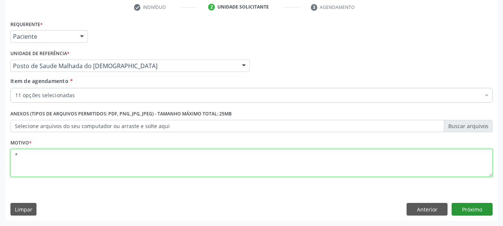
type textarea "*"
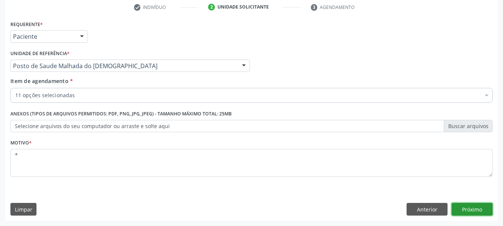
click at [470, 210] on button "Próximo" at bounding box center [472, 209] width 41 height 13
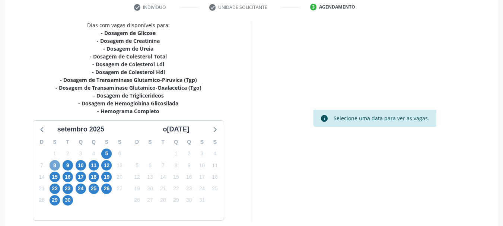
click at [58, 165] on span "8" at bounding box center [55, 165] width 10 height 10
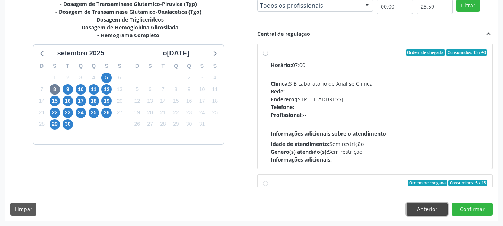
click at [439, 210] on button "Anterior" at bounding box center [426, 209] width 41 height 13
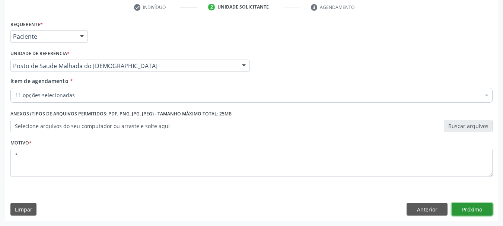
click at [465, 209] on button "Próximo" at bounding box center [472, 209] width 41 height 13
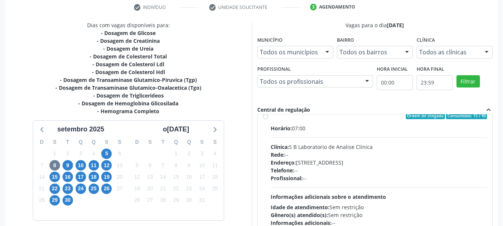
scroll to position [0, 0]
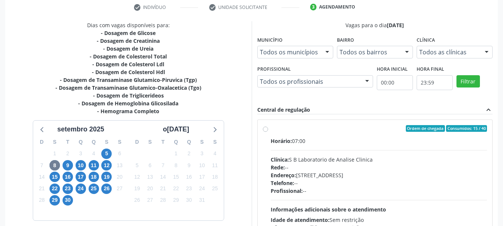
click at [329, 135] on label "Ordem de chegada Consumidos: 15 / 40 Horário: 07:00 Clínica: S B Laboratorio de…" at bounding box center [379, 182] width 217 height 114
click at [268, 132] on input "Ordem de chegada Consumidos: 15 / 40 Horário: 07:00 Clínica: S B Laboratorio de…" at bounding box center [265, 128] width 5 height 7
radio input "true"
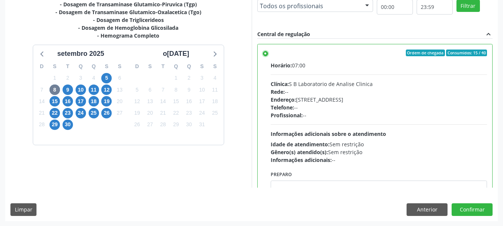
scroll to position [219, 0]
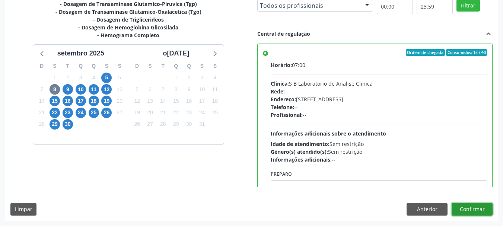
click at [471, 208] on button "Confirmar" at bounding box center [472, 209] width 41 height 13
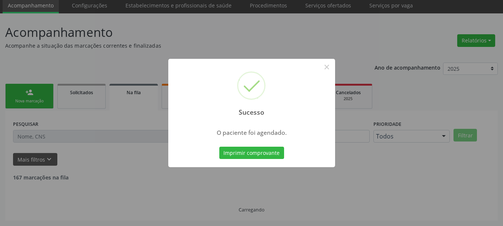
scroll to position [20, 0]
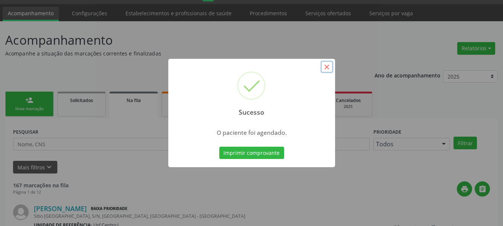
click at [327, 67] on button "×" at bounding box center [326, 67] width 13 height 13
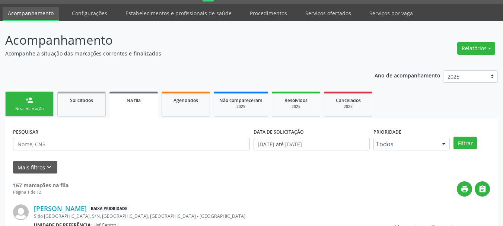
click at [35, 100] on link "person_add Nova marcação" at bounding box center [29, 104] width 48 height 25
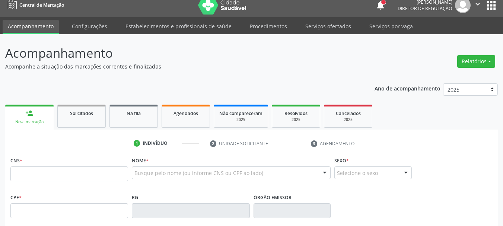
scroll to position [0, 0]
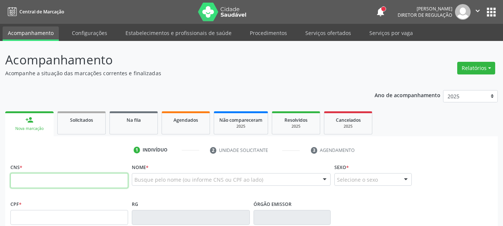
drag, startPoint x: 69, startPoint y: 182, endPoint x: 270, endPoint y: 175, distance: 201.1
click at [69, 182] on input "text" at bounding box center [69, 180] width 118 height 15
type input "709 6096 1217 5775"
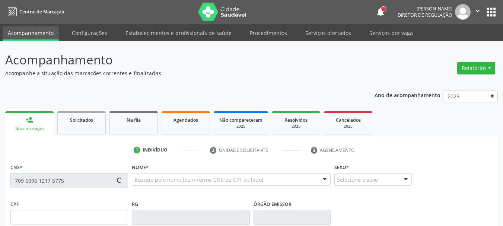
type input "101.828.234-31"
type input "0[DATE]"
type input "[PERSON_NAME]"
type input "[PHONE_NUMBER]"
type input "88"
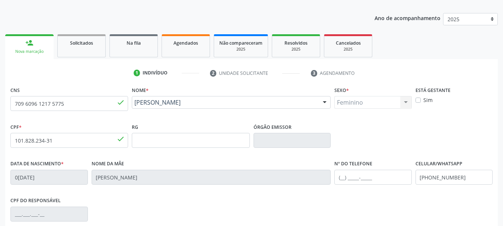
scroll to position [112, 0]
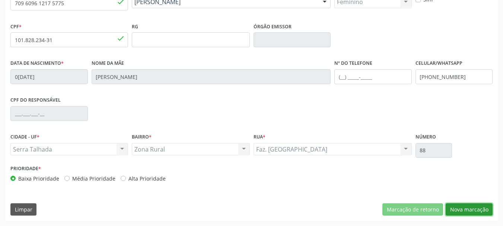
click at [457, 209] on button "Nova marcação" at bounding box center [469, 209] width 47 height 13
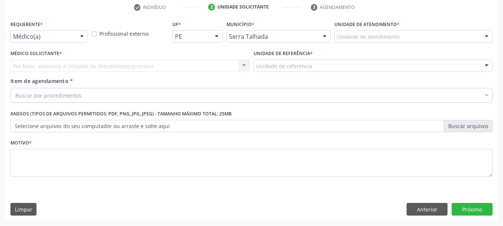
scroll to position [143, 0]
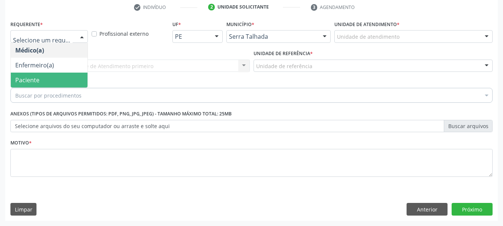
click at [49, 77] on span "Paciente" at bounding box center [49, 80] width 77 height 15
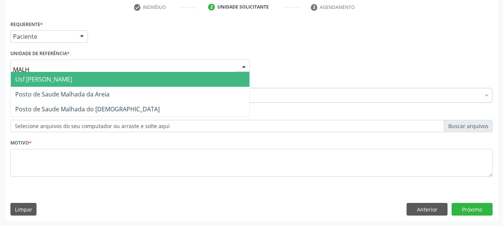
type input "MALHA"
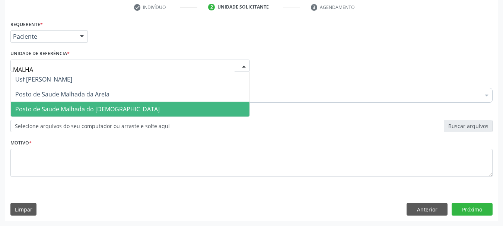
click at [60, 108] on span "Posto de Saude Malhada do [DEMOGRAPHIC_DATA]" at bounding box center [87, 109] width 144 height 8
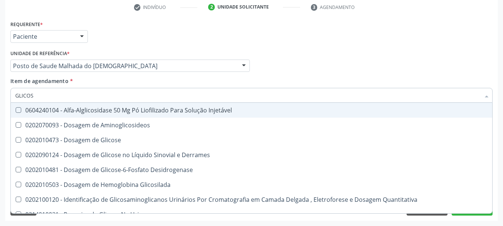
type input "GLICOSE"
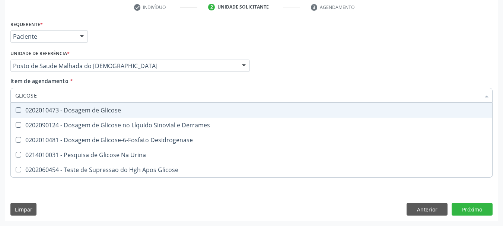
click at [26, 110] on div "0202010473 - Dosagem de Glicose" at bounding box center [251, 110] width 472 height 6
checkbox Glicose "true"
drag, startPoint x: 50, startPoint y: 96, endPoint x: 0, endPoint y: 74, distance: 54.2
click at [0, 75] on div "Acompanhamento Acompanhe a situação das marcações correntes e finalizadas Relat…" at bounding box center [251, 62] width 503 height 328
type input "ACI"
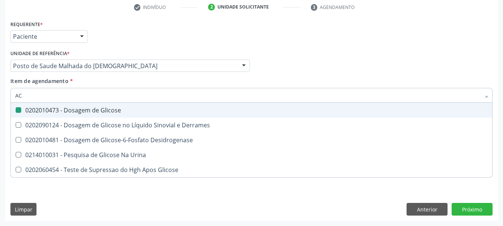
checkbox Glicose "false"
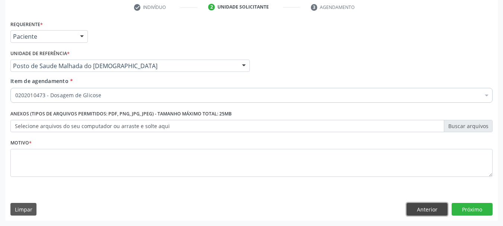
click at [425, 209] on button "Anterior" at bounding box center [426, 209] width 41 height 13
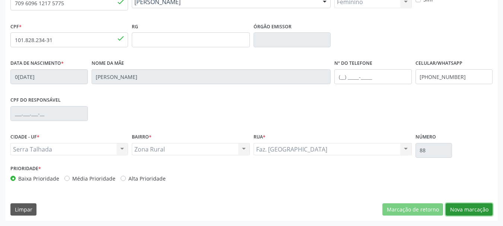
click at [486, 210] on button "Nova marcação" at bounding box center [469, 209] width 47 height 13
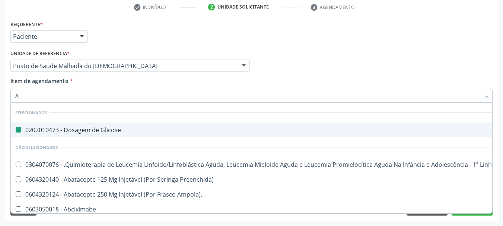
type input "AC"
checkbox Glicose "false"
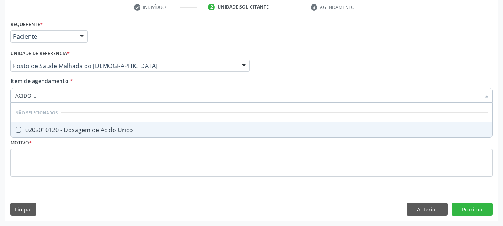
type input "ACIDO U"
drag, startPoint x: 76, startPoint y: 134, endPoint x: 76, endPoint y: 118, distance: 15.3
click at [76, 132] on div "0202010120 - Dosagem de Acido Urico" at bounding box center [251, 130] width 472 height 6
checkbox Urico "true"
drag, startPoint x: 63, startPoint y: 92, endPoint x: 0, endPoint y: 84, distance: 63.1
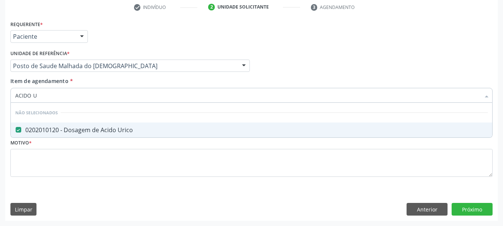
click at [0, 87] on div "Acompanhamento Acompanhe a situação das marcações correntes e finalizadas Relat…" at bounding box center [251, 62] width 503 height 328
type input "CR"
checkbox Urico "false"
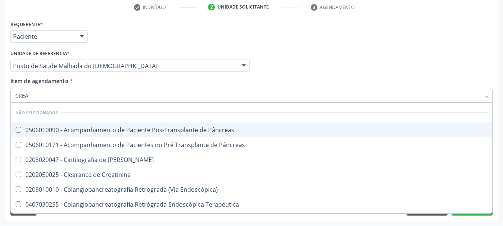
type input "CREAT"
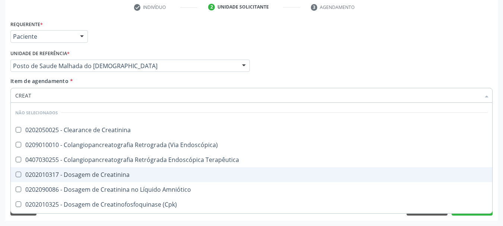
click at [78, 173] on div "0202010317 - Dosagem de Creatinina" at bounding box center [251, 175] width 472 height 6
checkbox Creatinina "true"
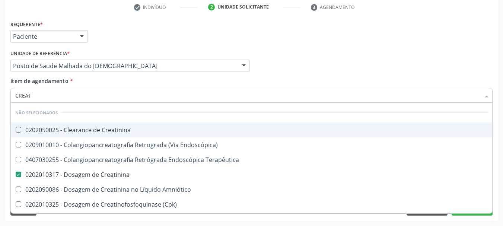
drag, startPoint x: 65, startPoint y: 90, endPoint x: 0, endPoint y: 84, distance: 65.1
click at [0, 87] on div "Acompanhamento Acompanhe a situação das marcações correntes e finalizadas Relat…" at bounding box center [251, 62] width 503 height 328
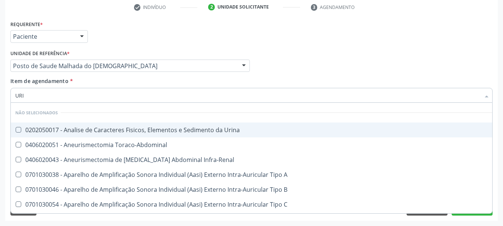
type input "UR"
checkbox Urico "false"
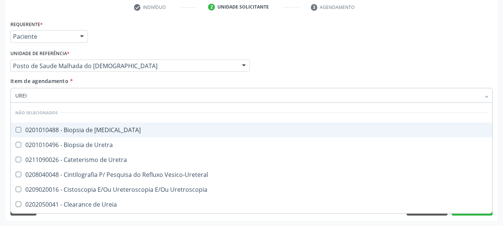
type input "UREIA"
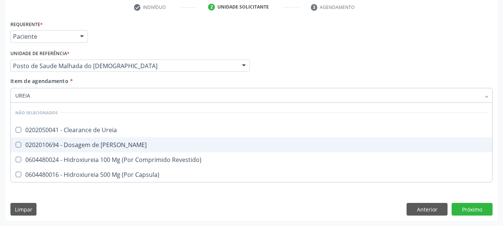
drag, startPoint x: 26, startPoint y: 141, endPoint x: 30, endPoint y: 104, distance: 37.0
click at [25, 142] on div "0202010694 - Dosagem de [PERSON_NAME]" at bounding box center [251, 145] width 472 height 6
checkbox Ureia "true"
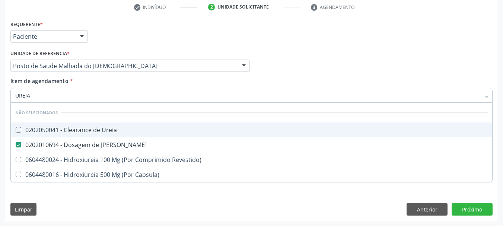
drag, startPoint x: 23, startPoint y: 95, endPoint x: 0, endPoint y: 86, distance: 25.1
click at [0, 86] on div "Acompanhamento Acompanhe a situação das marcações correntes e finalizadas Relat…" at bounding box center [251, 62] width 503 height 328
type input "COL"
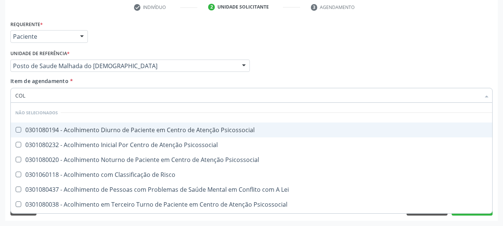
checkbox Psicossocial "false"
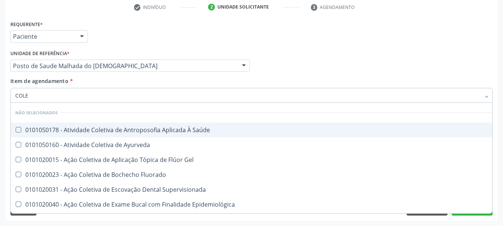
type input "COLES"
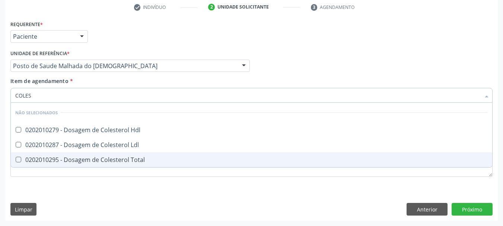
drag, startPoint x: 15, startPoint y: 158, endPoint x: 17, endPoint y: 150, distance: 8.0
click at [16, 157] on div at bounding box center [14, 160] width 6 height 6
checkbox Total "true"
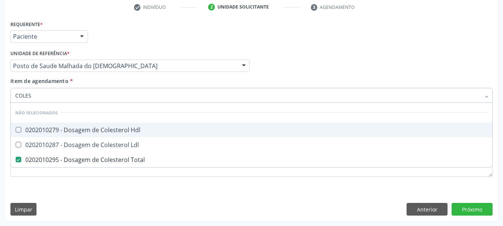
click at [19, 128] on Hdl at bounding box center [19, 130] width 6 height 6
click at [16, 128] on Hdl "checkbox" at bounding box center [13, 129] width 5 height 5
checkbox Hdl "true"
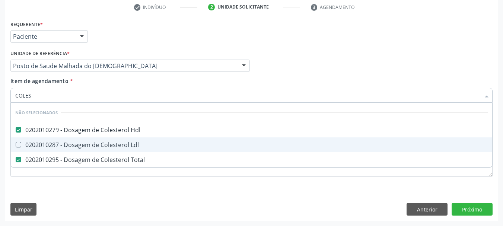
drag, startPoint x: 20, startPoint y: 142, endPoint x: 51, endPoint y: 114, distance: 42.1
click at [20, 138] on span "0202010287 - Dosagem de Colesterol Ldl" at bounding box center [251, 144] width 481 height 15
checkbox Ldl "true"
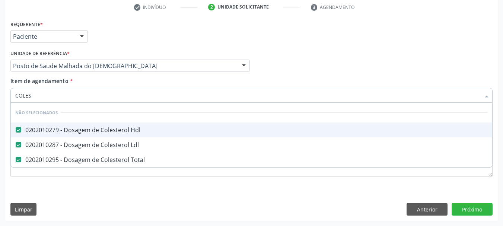
click at [0, 98] on div "Acompanhamento Acompanhe a situação das marcações correntes e finalizadas Relat…" at bounding box center [251, 62] width 503 height 328
type input "BI"
checkbox Hdl "false"
checkbox Total "false"
checkbox Ldl "false"
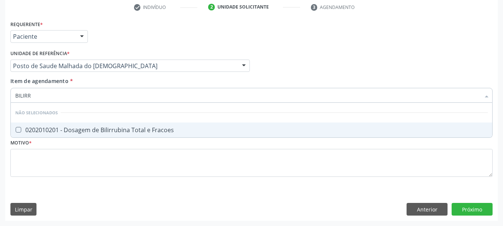
type input "BILIRRU"
click at [26, 125] on span "0202010201 - Dosagem de Bilirrubina Total e Fracoes" at bounding box center [251, 129] width 481 height 15
checkbox Fracoes "true"
drag, startPoint x: 42, startPoint y: 94, endPoint x: 0, endPoint y: 90, distance: 42.6
click at [0, 90] on div "Acompanhamento Acompanhe a situação das marcações correntes e finalizadas Relat…" at bounding box center [251, 62] width 503 height 328
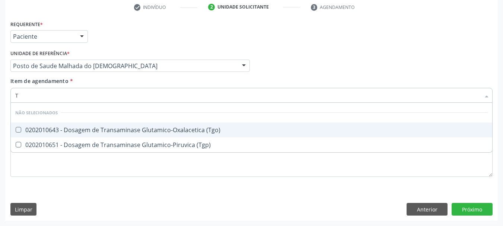
type input "TG"
click at [39, 128] on div "0202010643 - Dosagem de Transaminase Glutamico-Oxalacetica (Tgo)" at bounding box center [251, 130] width 472 height 6
checkbox \(Tgo\) "true"
drag, startPoint x: 33, startPoint y: 92, endPoint x: 0, endPoint y: 92, distance: 32.8
click at [0, 93] on div "Acompanhamento Acompanhe a situação das marcações correntes e finalizadas Relat…" at bounding box center [251, 62] width 503 height 328
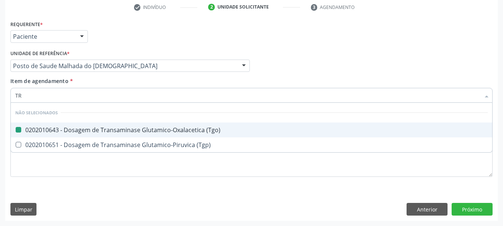
type input "TRI"
checkbox \(Tgo\) "false"
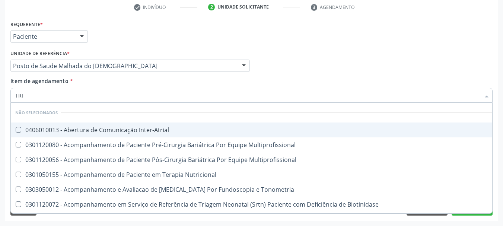
type input "TRIG"
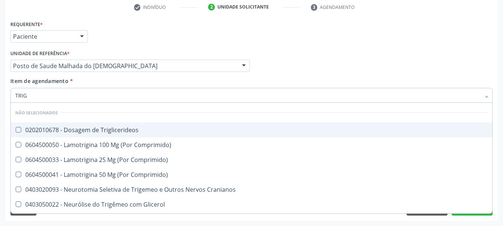
drag, startPoint x: 31, startPoint y: 131, endPoint x: 32, endPoint y: 100, distance: 31.7
click at [29, 127] on div "0202010678 - Dosagem de Triglicerideos" at bounding box center [251, 130] width 472 height 6
checkbox Triglicerideos "true"
drag, startPoint x: 32, startPoint y: 98, endPoint x: 0, endPoint y: 84, distance: 35.5
click at [0, 84] on div "Acompanhamento Acompanhe a situação das marcações correntes e finalizadas Relat…" at bounding box center [251, 62] width 503 height 328
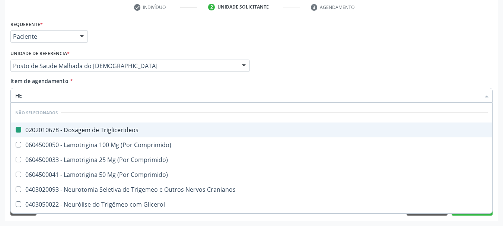
type input "HEM"
checkbox Triglicerideos "false"
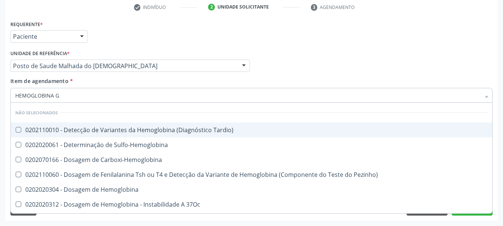
type input "HEMOGLOBINA G"
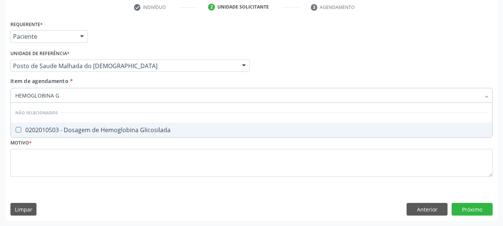
drag, startPoint x: 26, startPoint y: 125, endPoint x: 61, endPoint y: 110, distance: 37.5
click at [25, 124] on span "0202010503 - Dosagem de Hemoglobina Glicosilada" at bounding box center [251, 129] width 481 height 15
checkbox Glicosilada "true"
drag, startPoint x: 65, startPoint y: 95, endPoint x: 0, endPoint y: 95, distance: 65.1
click at [0, 95] on div "Acompanhamento Acompanhe a situação das marcações correntes e finalizadas Relat…" at bounding box center [251, 62] width 503 height 328
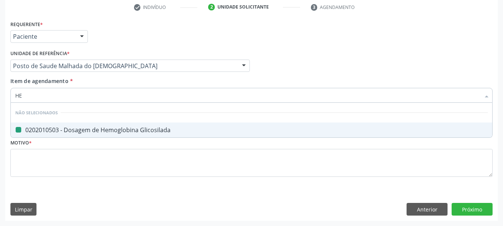
type input "HEM"
checkbox Glicosilada "false"
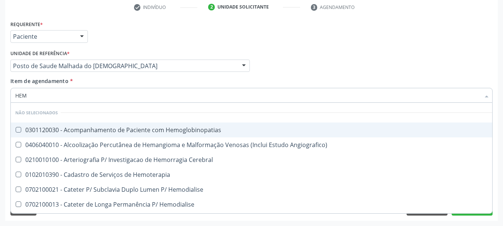
type input "HEMO"
checkbox Hemacias "true"
checkbox Glicosilada "false"
type input "HEMOG"
checkbox Oncologia "true"
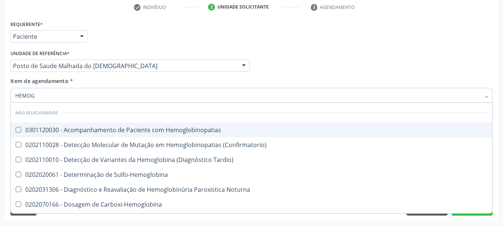
type input "HEMOGR"
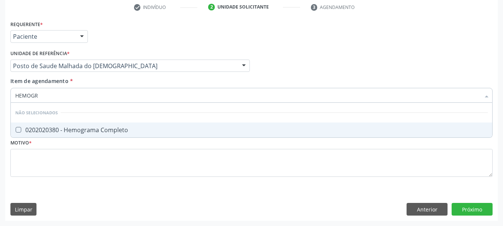
drag, startPoint x: 29, startPoint y: 129, endPoint x: 36, endPoint y: 109, distance: 20.7
click at [29, 127] on div "0202020380 - Hemograma Completo" at bounding box center [251, 130] width 472 height 6
checkbox Completo "true"
drag, startPoint x: 35, startPoint y: 93, endPoint x: 0, endPoint y: 85, distance: 35.4
click at [0, 86] on div "Acompanhamento Acompanhe a situação das marcações correntes e finalizadas Relat…" at bounding box center [251, 62] width 503 height 328
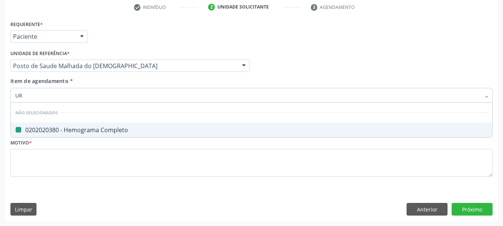
type input "URI"
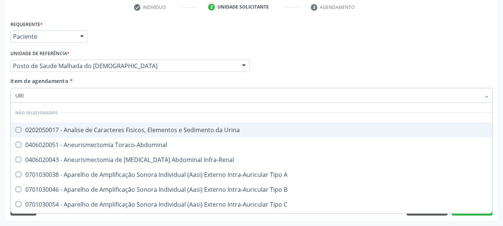
checkbox Urina "false"
type input "URINA"
checkbox Urico "false"
type input "URINA"
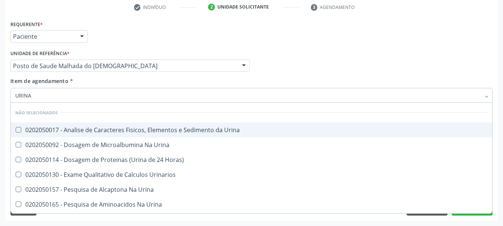
drag, startPoint x: 24, startPoint y: 128, endPoint x: 51, endPoint y: 95, distance: 42.6
click at [0, 86] on div "Acompanhamento Acompanhe a situação das marcações correntes e finalizadas Relat…" at bounding box center [251, 62] width 503 height 328
click at [20, 125] on span "0202050017 - Analise de Caracteres Fisicos, Elementos e Sedimento da Urina" at bounding box center [251, 129] width 481 height 15
checkbox Urina "true"
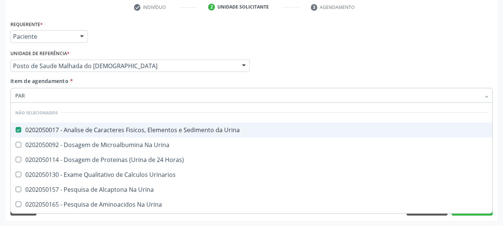
type input "PARA"
checkbox Urina "false"
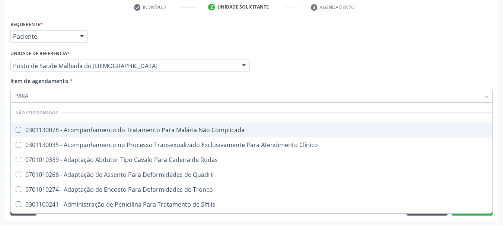
type input "PARAS"
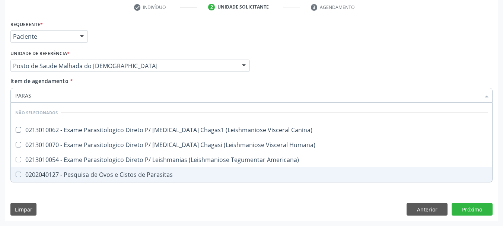
drag, startPoint x: 47, startPoint y: 175, endPoint x: 51, endPoint y: 123, distance: 51.9
click at [47, 172] on div "0202040127 - Pesquisa de Ovos e Cistos de Parasitas" at bounding box center [251, 175] width 472 height 6
checkbox Parasitas "true"
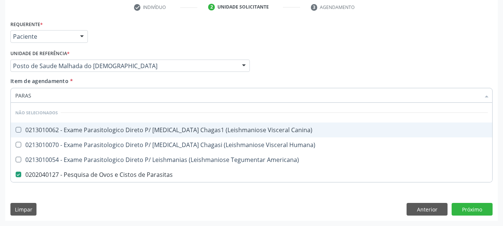
click at [0, 92] on div "Acompanhamento Acompanhe a situação das marcações correntes e finalizadas Relat…" at bounding box center [251, 62] width 503 height 328
type input "[MEDICAL_DATA]"
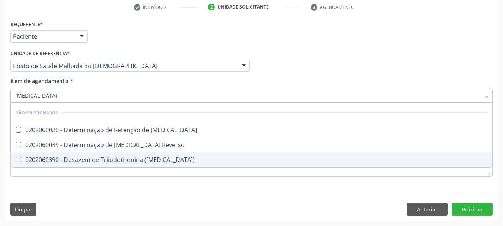
drag, startPoint x: 40, startPoint y: 157, endPoint x: 35, endPoint y: 114, distance: 43.5
click at [39, 157] on div "0202060390 - Dosagem de Triiodotironina ([MEDICAL_DATA])" at bounding box center [251, 160] width 472 height 6
checkbox \(T3\) "true"
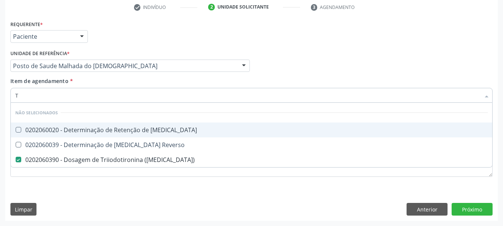
type input "T4"
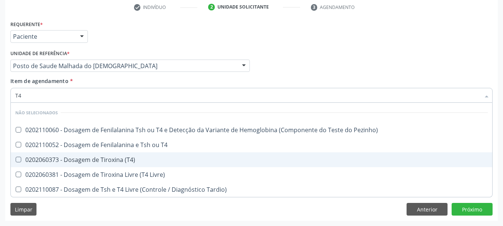
drag, startPoint x: 53, startPoint y: 160, endPoint x: 55, endPoint y: 112, distance: 48.1
click at [53, 157] on div "0202060373 - Dosagem de Tiroxina (T4)" at bounding box center [251, 160] width 472 height 6
checkbox \(T4\) "true"
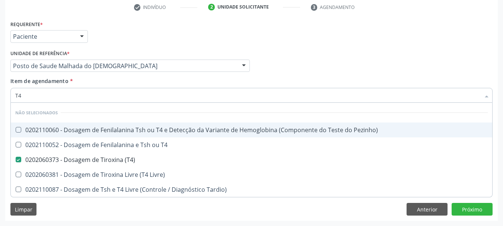
drag, startPoint x: 0, startPoint y: 93, endPoint x: 0, endPoint y: 80, distance: 13.4
click at [0, 84] on div "Acompanhamento Acompanhe a situação das marcações correntes e finalizadas Relat…" at bounding box center [251, 62] width 503 height 328
type input "T"
checkbox \(T4\) "false"
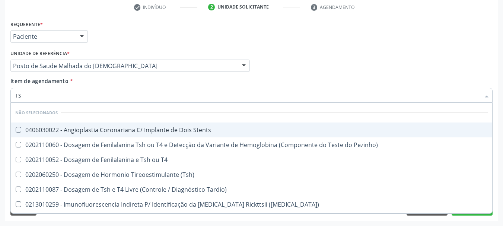
type input "TSH"
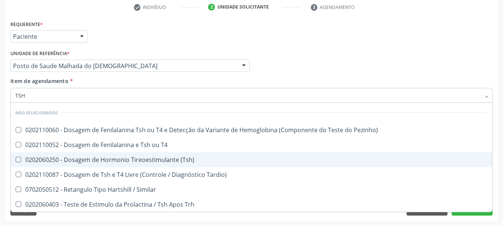
click at [43, 155] on span "0202060250 - Dosagem de Hormonio Tireoestimulante (Tsh)" at bounding box center [251, 159] width 481 height 15
checkbox \(Tsh\) "true"
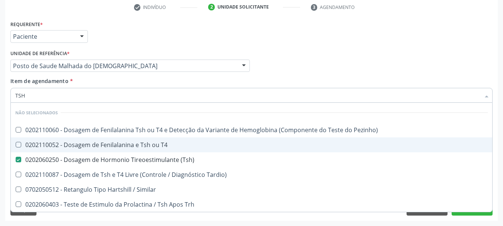
click at [0, 125] on div "Acompanhamento Acompanhe a situação das marcações correntes e finalizadas Relat…" at bounding box center [251, 62] width 503 height 328
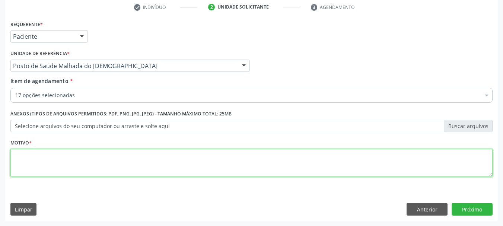
click at [30, 160] on textarea at bounding box center [251, 163] width 482 height 28
type textarea "*"
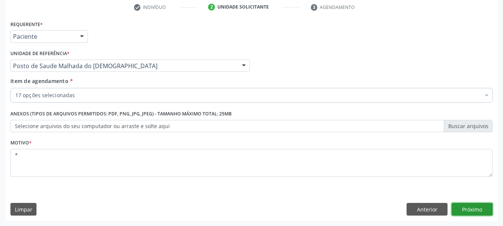
click at [468, 211] on button "Próximo" at bounding box center [472, 209] width 41 height 13
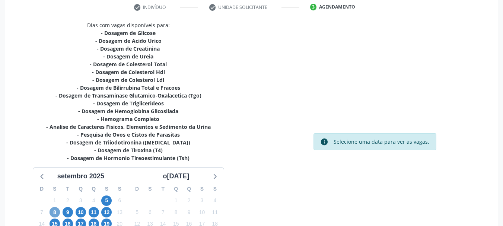
click at [53, 213] on span "8" at bounding box center [55, 212] width 10 height 10
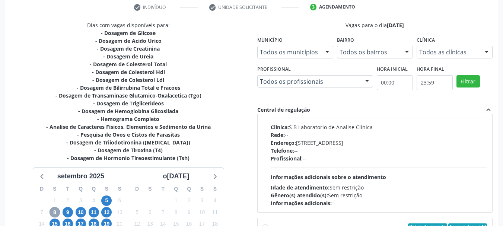
scroll to position [74, 0]
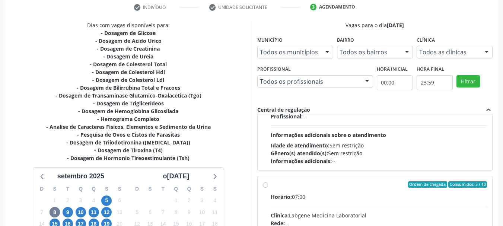
click at [439, 153] on div "Gênero(s) atendido(s): Sem restrição" at bounding box center [379, 153] width 217 height 8
click at [268, 57] on input "Ordem de chegada Consumidos: 16 / 40 Horário: 07:00 Clínica: S B Laboratorio de…" at bounding box center [265, 54] width 5 height 7
radio input "true"
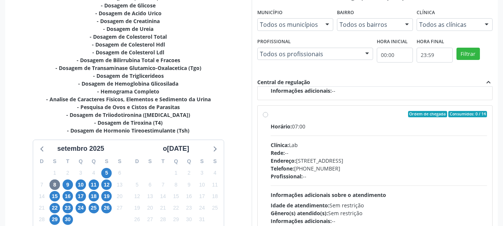
scroll to position [223, 0]
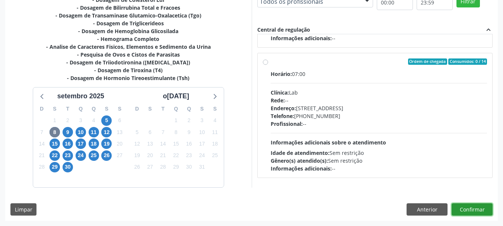
click at [478, 210] on button "Confirmar" at bounding box center [472, 209] width 41 height 13
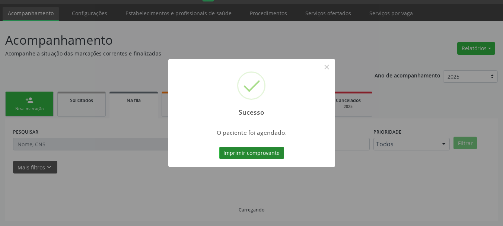
scroll to position [20, 0]
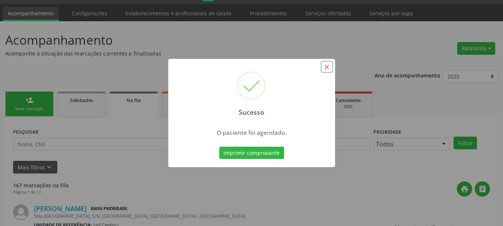
click at [324, 65] on button "×" at bounding box center [326, 67] width 13 height 13
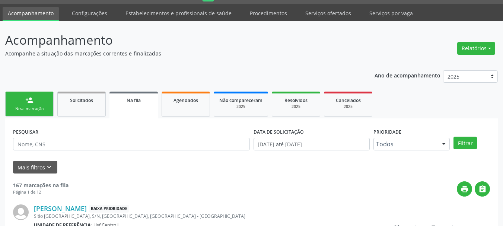
click at [31, 105] on link "person_add Nova marcação" at bounding box center [29, 104] width 48 height 25
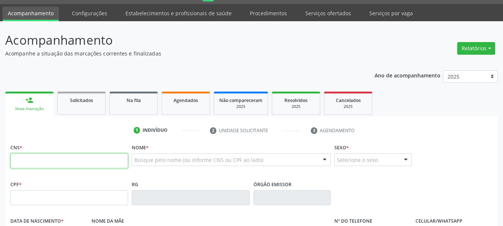
click at [36, 158] on input "text" at bounding box center [69, 160] width 118 height 15
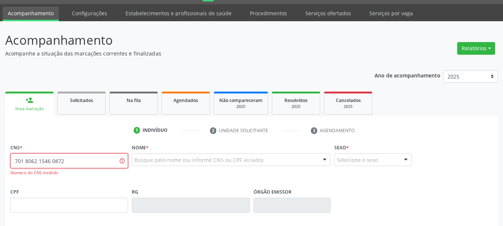
type input "701 8062 1546 0872"
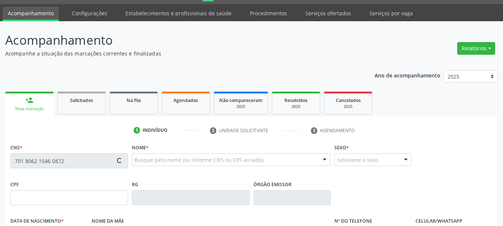
type input "000.276.974-36"
type input "[DATE]"
type input "[PERSON_NAME]"
type input "[PHONE_NUMBER]"
type input "54"
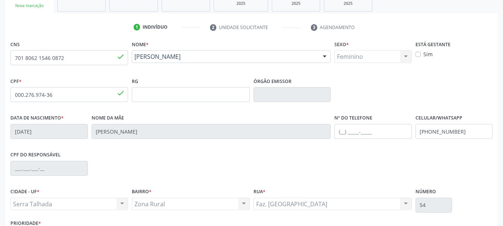
scroll to position [178, 0]
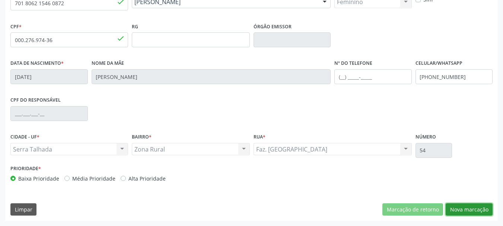
click at [462, 210] on button "Nova marcação" at bounding box center [469, 209] width 47 height 13
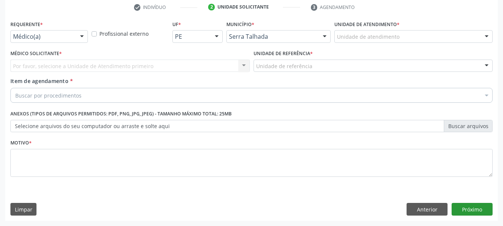
scroll to position [143, 0]
click at [437, 213] on button "Anterior" at bounding box center [426, 209] width 41 height 13
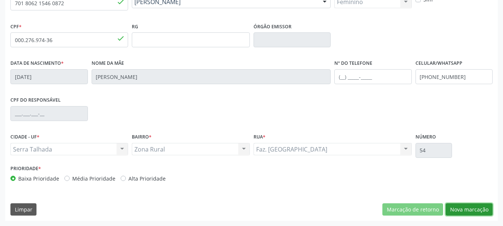
drag, startPoint x: 477, startPoint y: 212, endPoint x: 454, endPoint y: 202, distance: 25.2
click at [475, 212] on button "Nova marcação" at bounding box center [469, 209] width 47 height 13
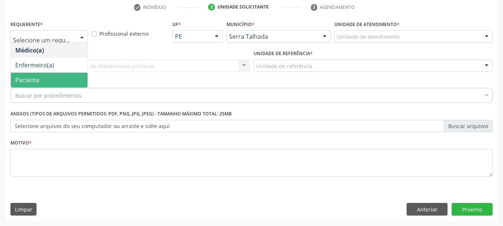
drag, startPoint x: 54, startPoint y: 84, endPoint x: 64, endPoint y: 67, distance: 20.6
click at [53, 84] on span "Paciente" at bounding box center [49, 80] width 77 height 15
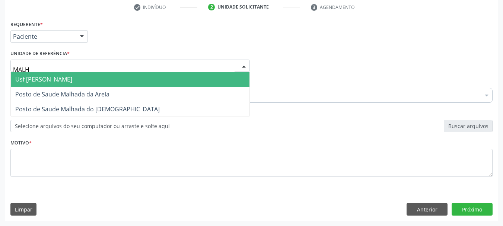
type input "MALHA"
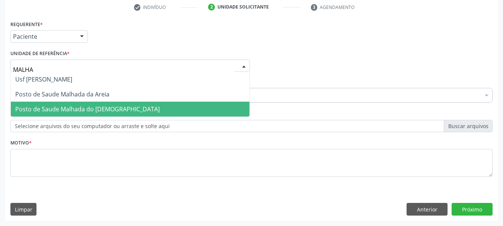
click at [65, 107] on span "Posto de Saude Malhada do [DEMOGRAPHIC_DATA]" at bounding box center [87, 109] width 144 height 8
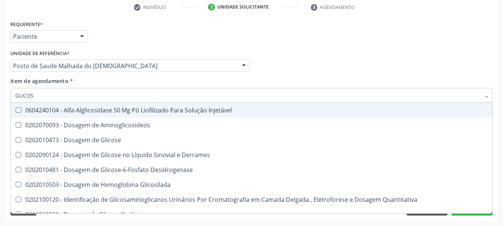
type input "GLICOSE"
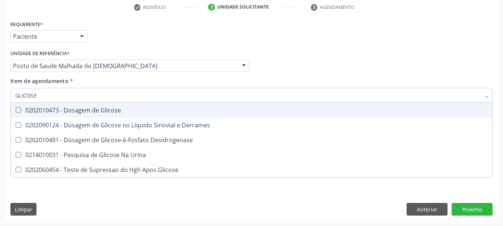
click at [32, 107] on div "0202010473 - Dosagem de Glicose" at bounding box center [251, 110] width 472 height 6
checkbox Glicose "true"
drag, startPoint x: 41, startPoint y: 95, endPoint x: 0, endPoint y: 56, distance: 57.1
click at [0, 56] on div "Acompanhamento Acompanhe a situação das marcações correntes e finalizadas Relat…" at bounding box center [251, 62] width 503 height 328
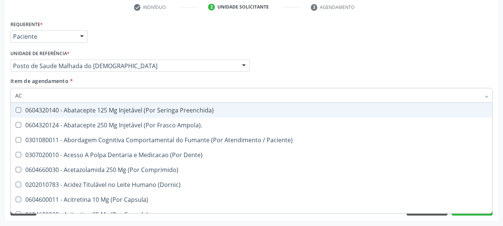
type input "ACI"
checkbox Preenchida\) "false"
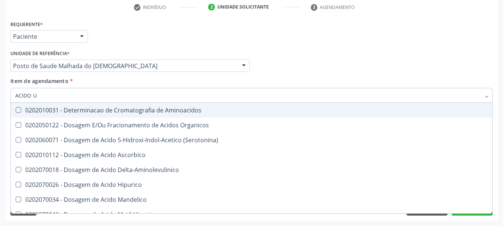
type input "ACIDO U"
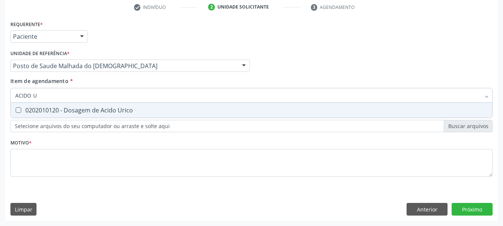
click at [26, 112] on div "0202010120 - Dosagem de Acido Urico" at bounding box center [251, 110] width 472 height 6
checkbox Urico "true"
click at [0, 51] on div "Acompanhamento Acompanhe a situação das marcações correntes e finalizadas Relat…" at bounding box center [251, 62] width 503 height 328
type input "CR"
checkbox Urico "false"
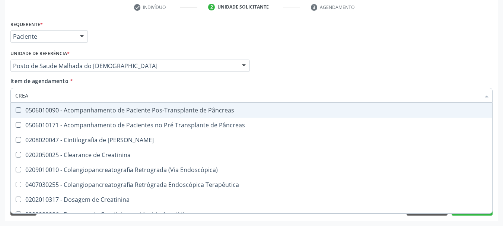
type input "CREAT"
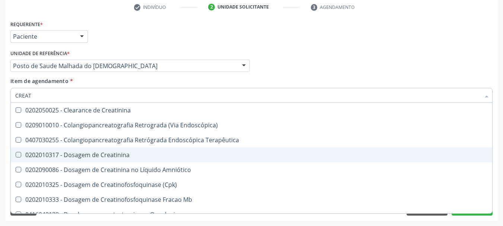
drag, startPoint x: 36, startPoint y: 151, endPoint x: 40, endPoint y: 132, distance: 19.6
click at [37, 150] on span "0202010317 - Dosagem de Creatinina" at bounding box center [251, 154] width 481 height 15
checkbox Creatinina "true"
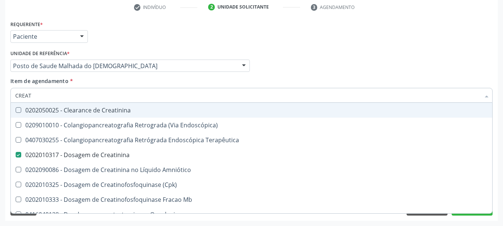
drag, startPoint x: 43, startPoint y: 99, endPoint x: 0, endPoint y: 87, distance: 44.3
click at [0, 89] on div "Acompanhamento Acompanhe a situação das marcações correntes e finalizadas Relat…" at bounding box center [251, 62] width 503 height 328
type input "URE"
checkbox Creatinina "false"
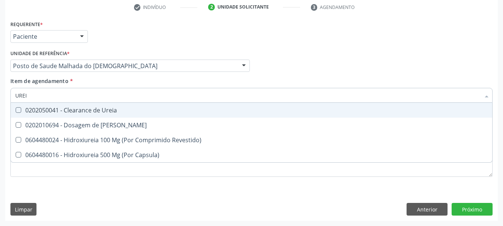
type input "UREIA"
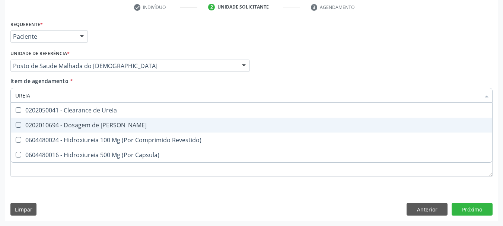
click at [28, 122] on div "0202010694 - Dosagem de [PERSON_NAME]" at bounding box center [251, 125] width 472 height 6
checkbox Ureia "true"
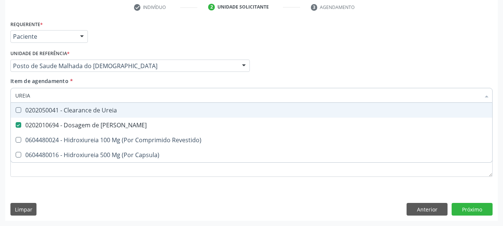
drag, startPoint x: 39, startPoint y: 96, endPoint x: 0, endPoint y: 87, distance: 40.4
click at [0, 91] on div "Acompanhamento Acompanhe a situação das marcações correntes e finalizadas Relat…" at bounding box center [251, 62] width 503 height 328
type input "COLE"
checkbox Ureia "false"
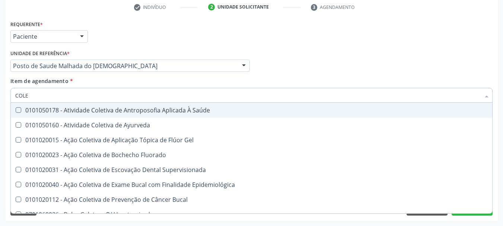
type input "COLES"
